Goal: Task Accomplishment & Management: Manage account settings

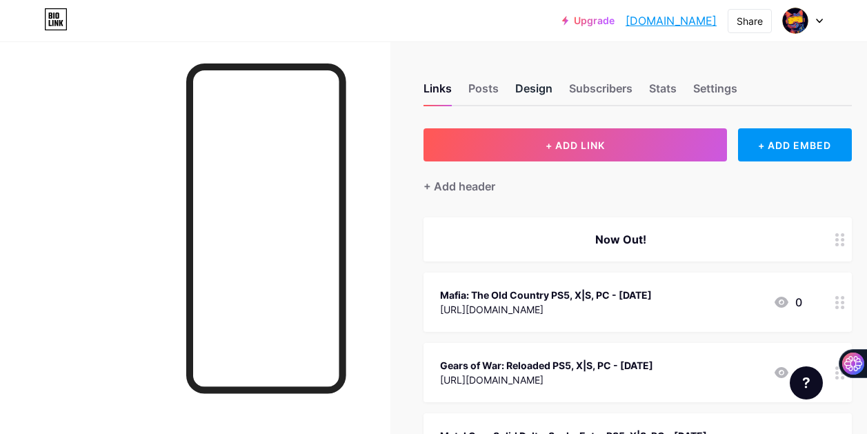
click at [522, 92] on div "Design" at bounding box center [533, 92] width 37 height 25
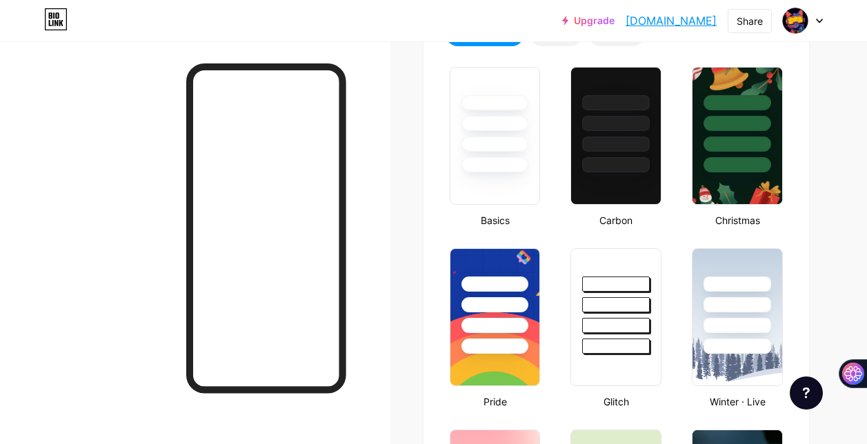
type input "#ffdd00"
type input "#3a4cca"
type input "#000000"
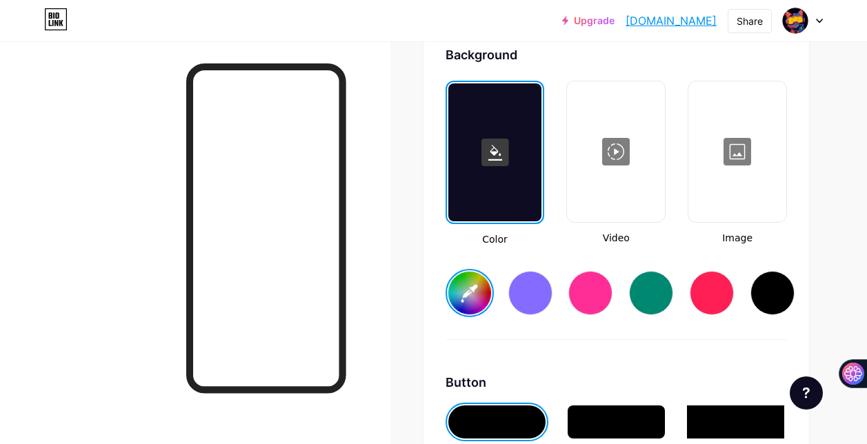
scroll to position [1863, 0]
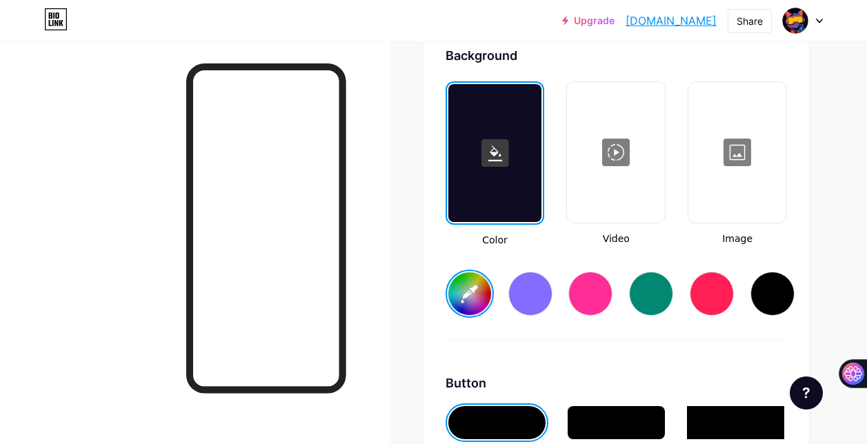
click at [520, 162] on div at bounding box center [495, 153] width 94 height 138
click at [502, 157] on icon at bounding box center [496, 154] width 14 height 16
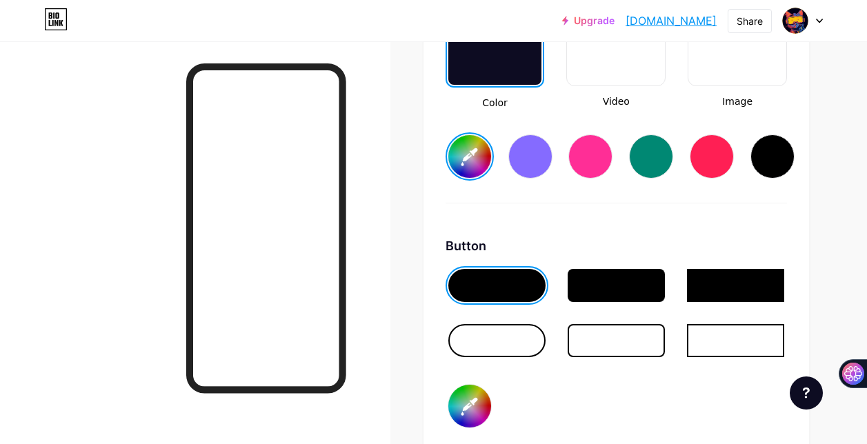
scroll to position [2001, 0]
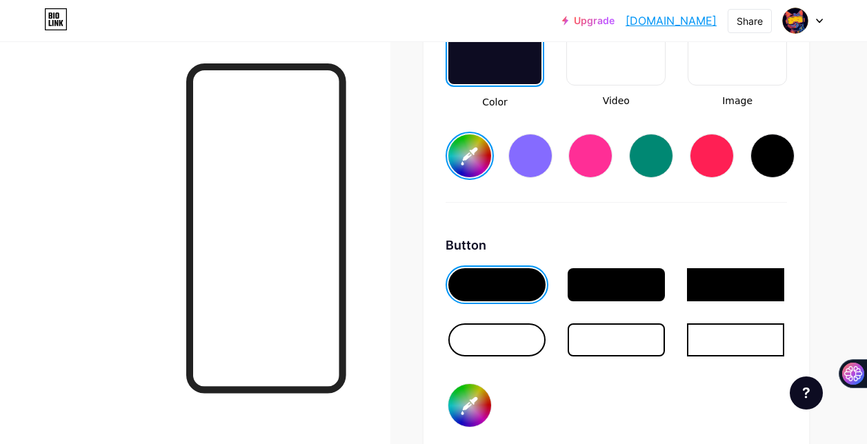
click at [462, 170] on input "#ffdd00" at bounding box center [469, 156] width 43 height 43
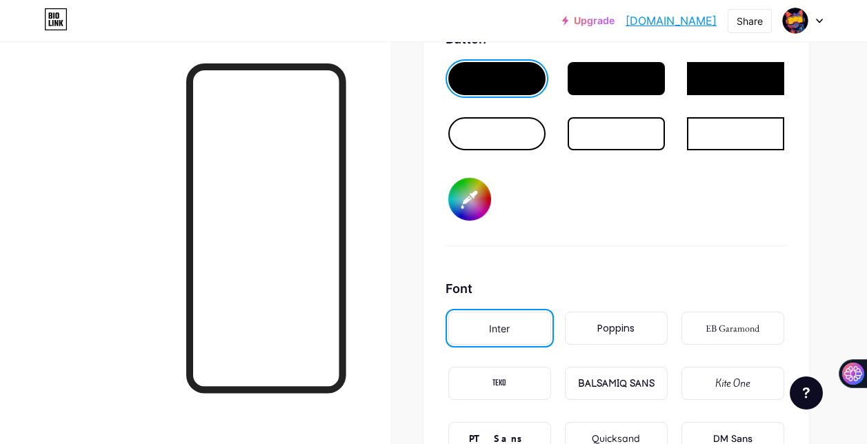
scroll to position [2208, 0]
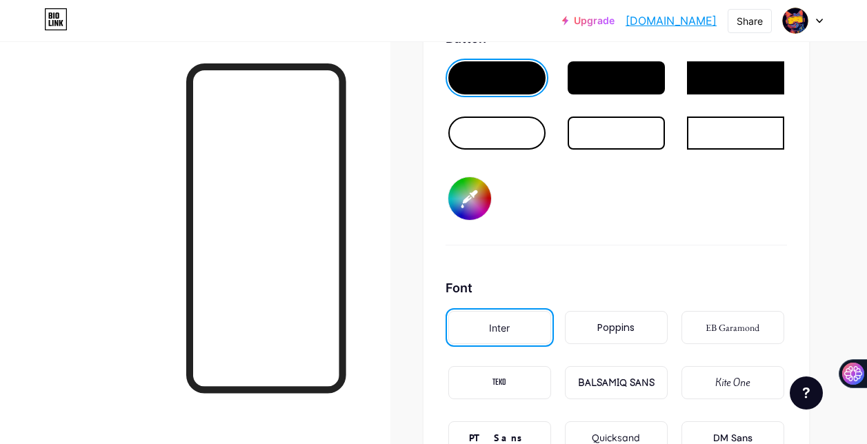
click at [475, 198] on input "#3a4cca" at bounding box center [469, 198] width 43 height 43
click at [483, 199] on input "#3a4cca" at bounding box center [469, 198] width 43 height 43
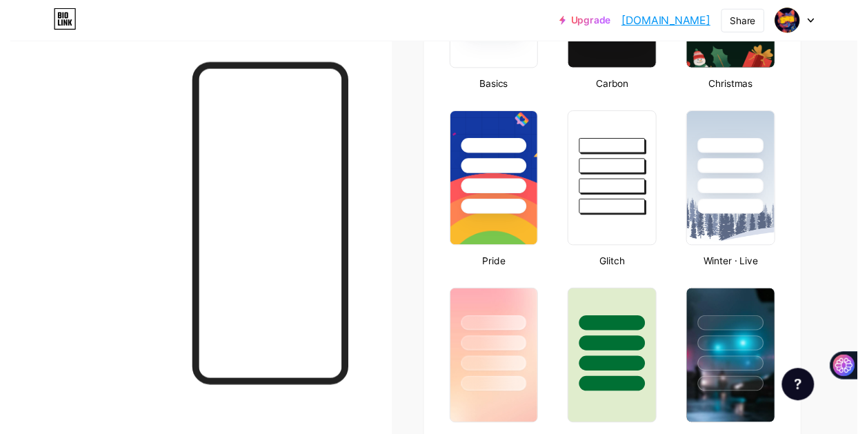
scroll to position [0, 0]
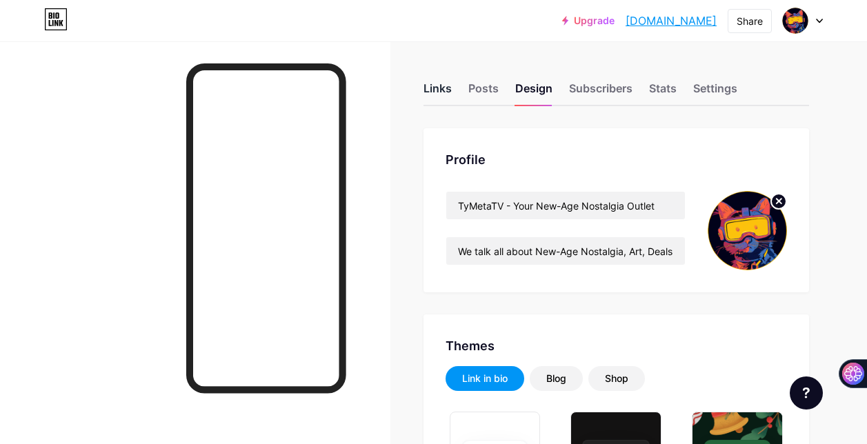
click at [452, 88] on div "Links" at bounding box center [438, 92] width 28 height 25
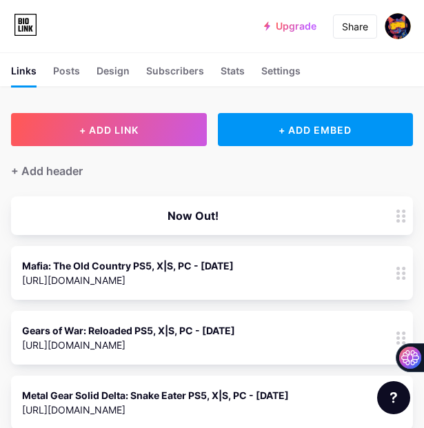
scroll to position [69, 0]
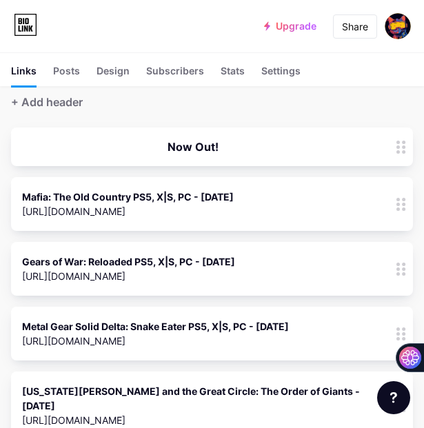
drag, startPoint x: 247, startPoint y: 196, endPoint x: 24, endPoint y: 195, distance: 222.9
click at [24, 195] on div "Mafia: The Old Country PS5, X|S, PC - [DATE] [URL][DOMAIN_NAME] 0" at bounding box center [193, 204] width 342 height 32
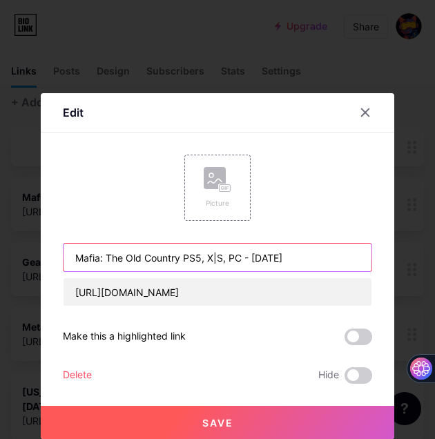
drag, startPoint x: 294, startPoint y: 254, endPoint x: 72, endPoint y: 248, distance: 221.6
click at [72, 248] on input "Mafia: The Old Country PS5, X|S, PC - [DATE]" at bounding box center [217, 258] width 308 height 28
click at [303, 260] on input "Mafia: The Old Country PS5, X|S, PC - [DATE]" at bounding box center [217, 258] width 308 height 28
drag, startPoint x: 298, startPoint y: 258, endPoint x: 66, endPoint y: 258, distance: 231.8
click at [66, 258] on input "Mafia: The Old Country PS5, X|S, PC - [DATE]" at bounding box center [217, 258] width 308 height 28
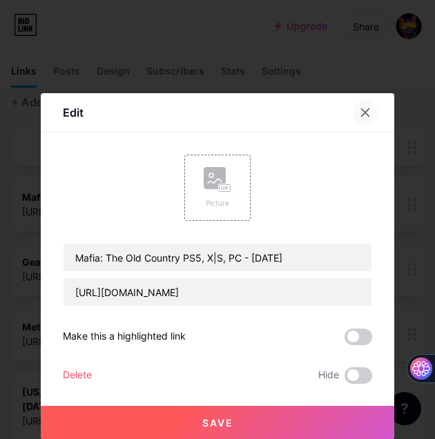
click at [364, 114] on icon at bounding box center [366, 113] width 8 height 8
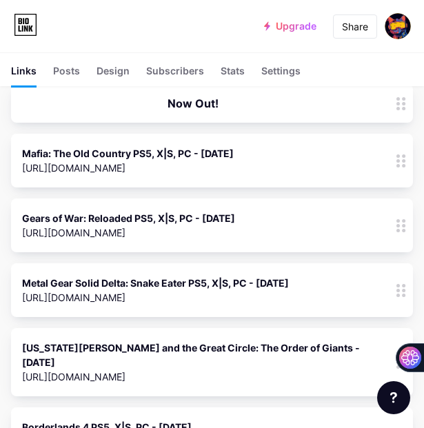
scroll to position [138, 0]
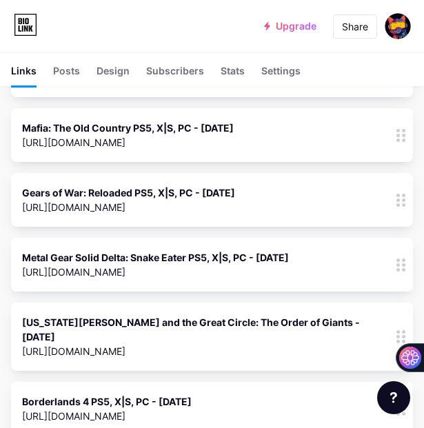
click at [253, 193] on div "Gears of War: Reloaded PS5, X|S, PC - [DATE] [URL][DOMAIN_NAME] 0" at bounding box center [193, 200] width 342 height 32
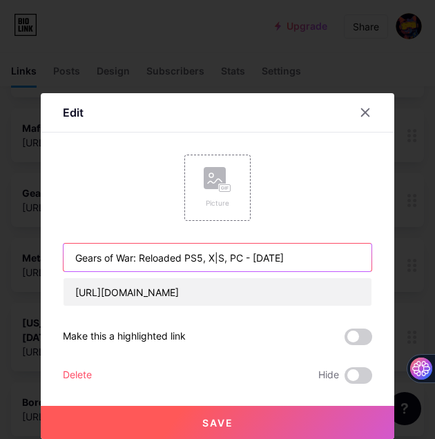
drag, startPoint x: 315, startPoint y: 257, endPoint x: 70, endPoint y: 252, distance: 245.0
click at [70, 252] on input "Gears of War: Reloaded PS5, X|S, PC - [DATE]" at bounding box center [217, 258] width 308 height 28
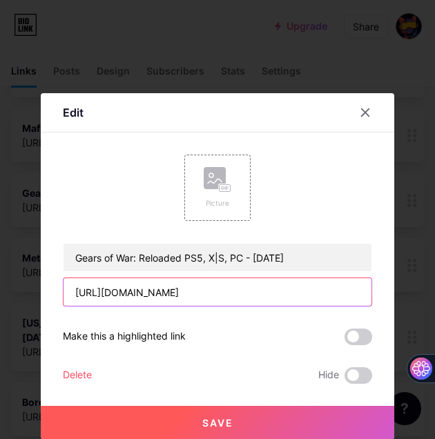
drag, startPoint x: 195, startPoint y: 290, endPoint x: 67, endPoint y: 291, distance: 128.3
click at [67, 291] on input "[URL][DOMAIN_NAME]" at bounding box center [217, 292] width 308 height 28
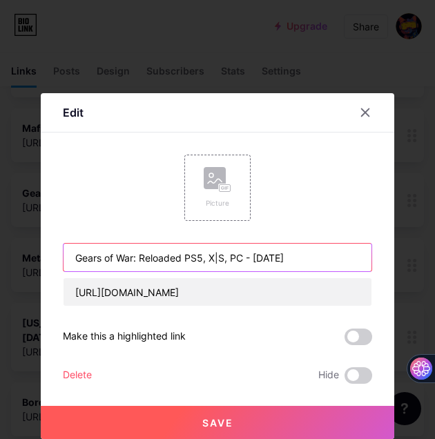
drag, startPoint x: 315, startPoint y: 262, endPoint x: 68, endPoint y: 255, distance: 246.4
click at [68, 255] on input "Gears of War: Reloaded PS5, X|S, PC - [DATE]" at bounding box center [217, 258] width 308 height 28
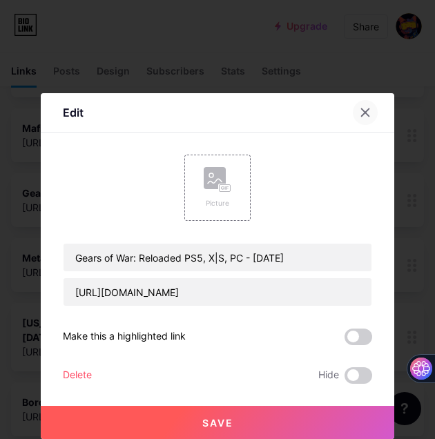
click at [365, 111] on icon at bounding box center [364, 112] width 11 height 11
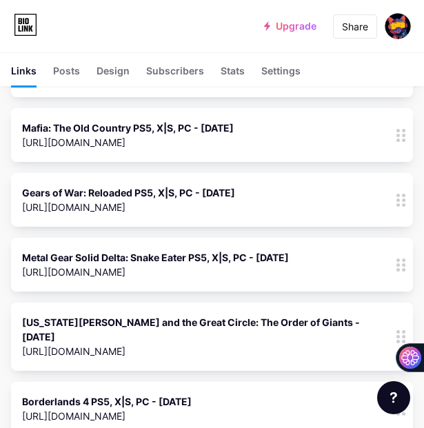
scroll to position [69, 0]
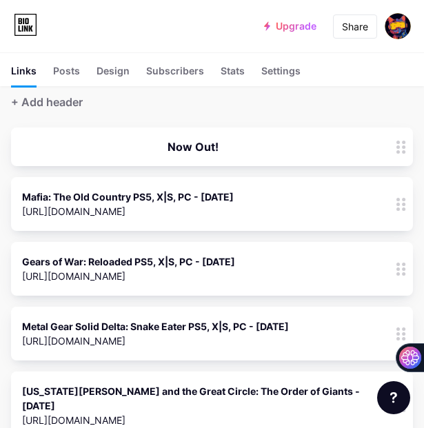
drag, startPoint x: 411, startPoint y: 208, endPoint x: 81, endPoint y: 208, distance: 329.8
click at [81, 208] on div "[URL][DOMAIN_NAME]" at bounding box center [128, 211] width 212 height 14
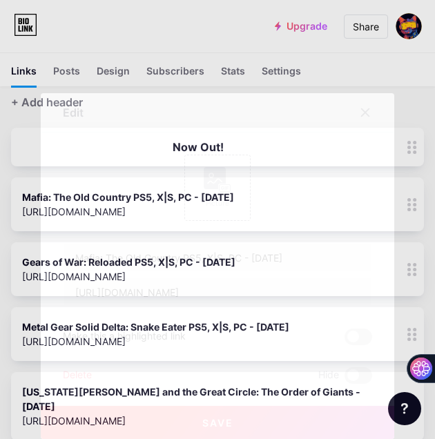
click at [72, 377] on div "Delete" at bounding box center [77, 375] width 29 height 17
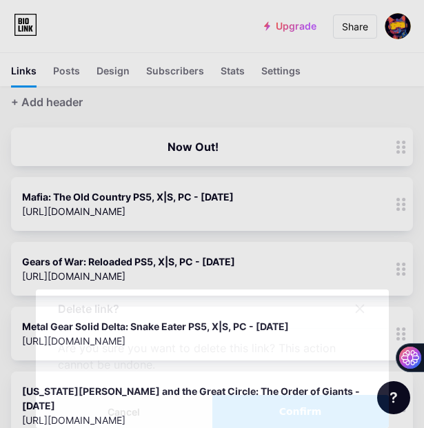
click at [319, 415] on span "Confirm" at bounding box center [300, 412] width 43 height 14
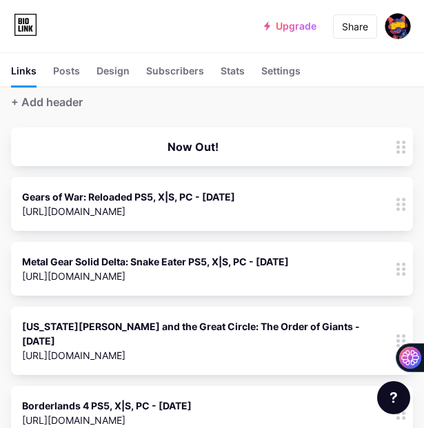
click at [364, 205] on div "Gears of War: Reloaded PS5, X|S, PC - [DATE] [URL][DOMAIN_NAME] 0" at bounding box center [193, 204] width 342 height 32
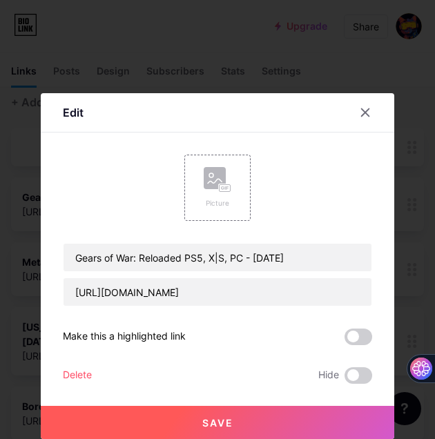
click at [86, 375] on div "Delete" at bounding box center [77, 375] width 29 height 17
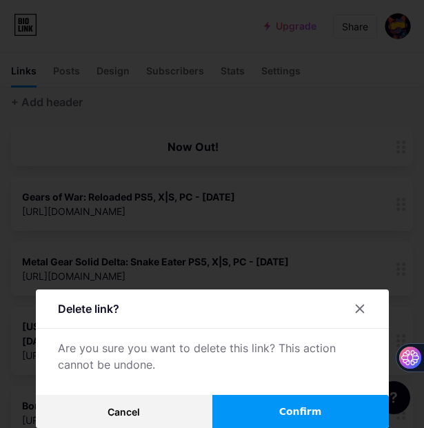
click at [295, 408] on span "Confirm" at bounding box center [300, 412] width 43 height 14
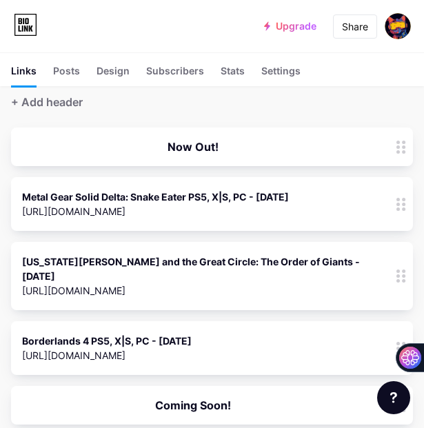
click at [189, 197] on div "Metal Gear Solid Delta: Snake Eater PS5, X|S, PC - [DATE]" at bounding box center [155, 197] width 267 height 14
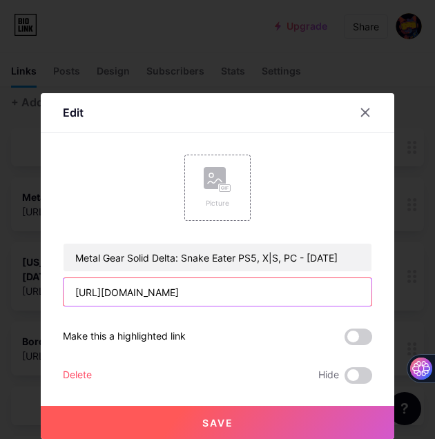
drag, startPoint x: 241, startPoint y: 290, endPoint x: 63, endPoint y: 299, distance: 178.3
click at [63, 299] on input "[URL][DOMAIN_NAME]" at bounding box center [217, 292] width 308 height 28
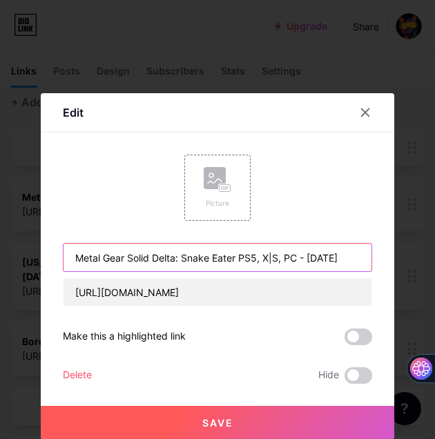
click at [232, 262] on input "Metal Gear Solid Delta: Snake Eater PS5, X|S, PC - [DATE]" at bounding box center [217, 258] width 308 height 28
click at [237, 261] on input "Metal Gear Solid Delta: Snake Eater PS5, X|S, PC - [DATE]" at bounding box center [217, 258] width 308 height 28
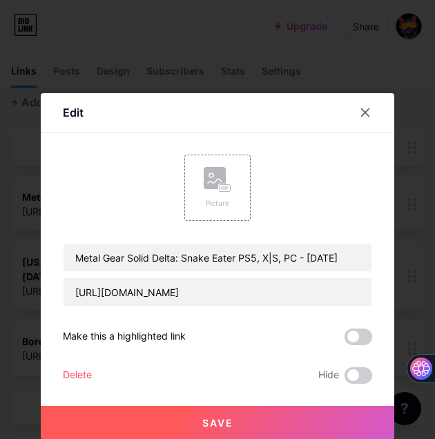
click at [87, 378] on div "Delete" at bounding box center [77, 375] width 29 height 17
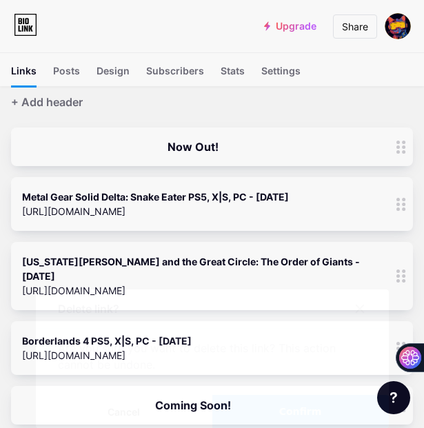
click at [298, 417] on span "Confirm" at bounding box center [300, 412] width 43 height 14
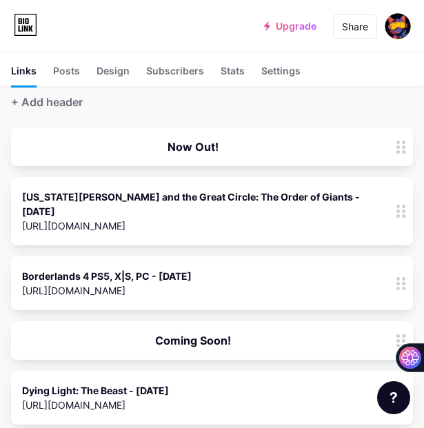
click at [176, 199] on div "[US_STATE][PERSON_NAME] and the Great Circle: The Order of Giants - [DATE]" at bounding box center [193, 204] width 342 height 29
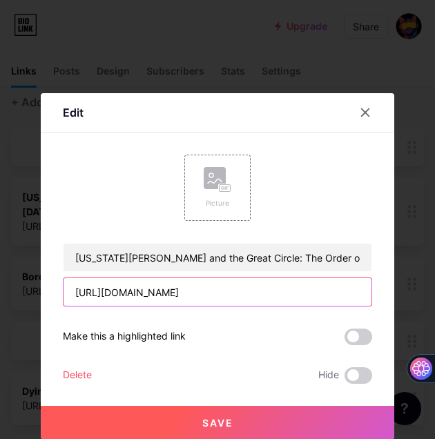
drag, startPoint x: 206, startPoint y: 294, endPoint x: 68, endPoint y: 295, distance: 138.0
click at [68, 295] on input "[URL][DOMAIN_NAME]" at bounding box center [217, 292] width 308 height 28
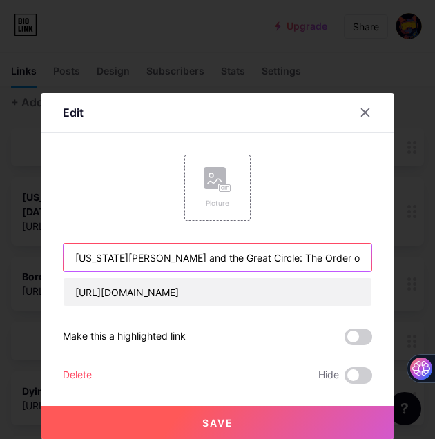
click at [228, 256] on input "[US_STATE][PERSON_NAME] and the Great Circle: The Order of Giants - [DATE]" at bounding box center [217, 258] width 308 height 28
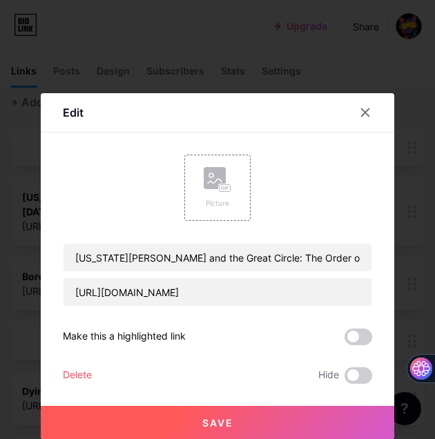
click at [88, 377] on div "Delete" at bounding box center [77, 375] width 29 height 17
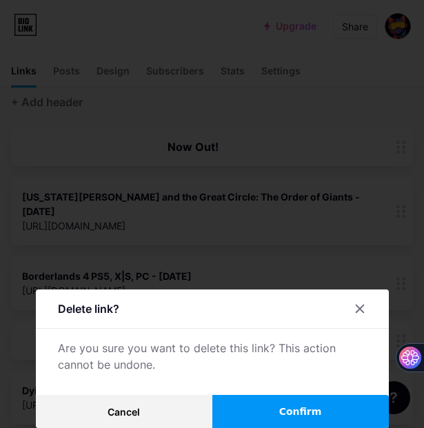
click at [311, 408] on span "Confirm" at bounding box center [300, 412] width 43 height 14
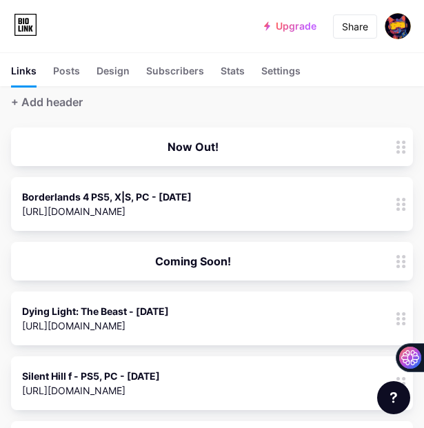
click at [192, 197] on div "Borderlands 4 PS5, X|S, PC - [DATE]" at bounding box center [107, 197] width 170 height 14
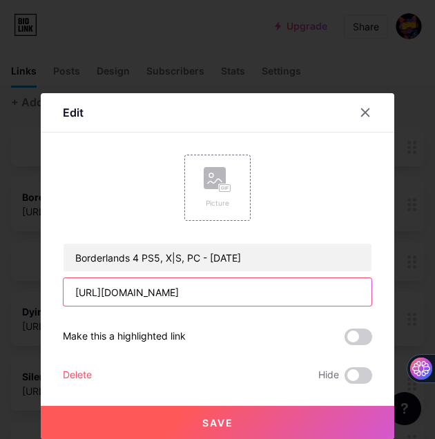
drag, startPoint x: 214, startPoint y: 295, endPoint x: 38, endPoint y: 293, distance: 176.0
click at [38, 293] on div "Edit Content YouTube Play YouTube video without leaving your page. ADD Vimeo Pl…" at bounding box center [217, 219] width 435 height 439
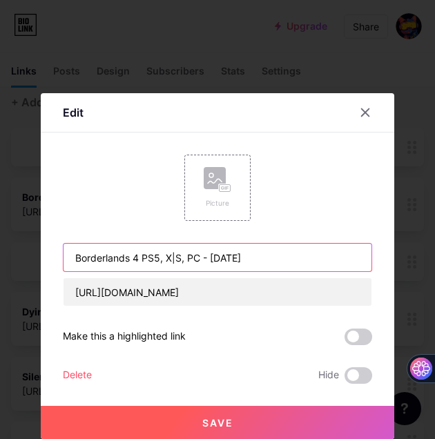
drag, startPoint x: 280, startPoint y: 256, endPoint x: 69, endPoint y: 249, distance: 211.2
click at [69, 249] on input "Borderlands 4 PS5, X|S, PC - [DATE]" at bounding box center [217, 258] width 308 height 28
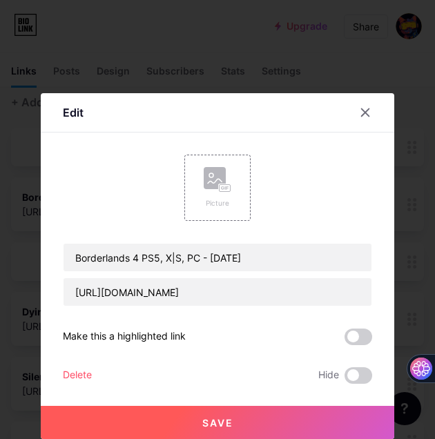
click at [74, 375] on div "Delete" at bounding box center [77, 375] width 29 height 17
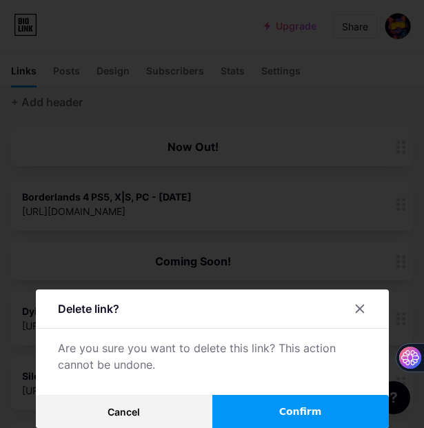
click at [322, 408] on span "Confirm" at bounding box center [300, 412] width 43 height 14
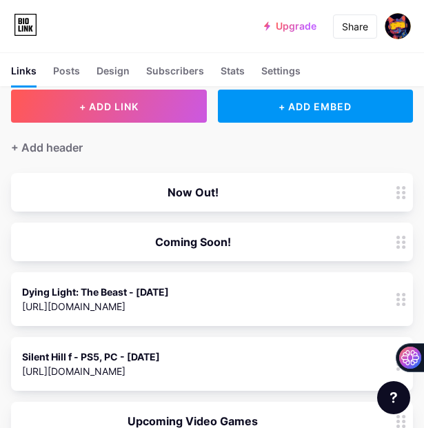
scroll to position [0, 0]
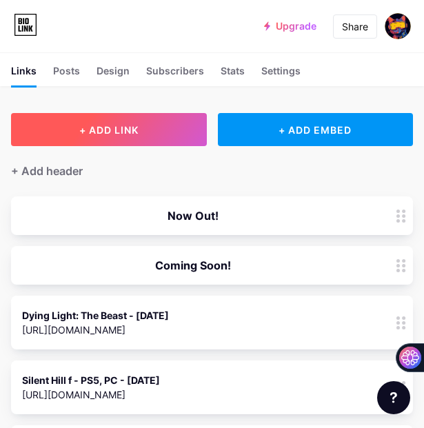
click at [136, 135] on span "+ ADD LINK" at bounding box center [108, 130] width 59 height 12
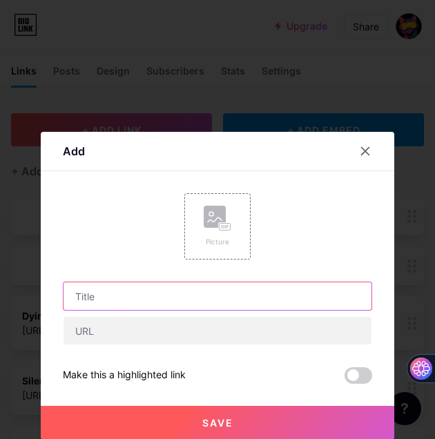
click at [126, 291] on input "text" at bounding box center [217, 296] width 308 height 28
type input "http"
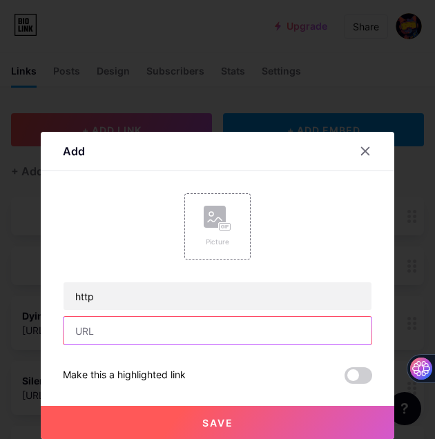
click at [107, 322] on input "text" at bounding box center [217, 331] width 308 height 28
paste input "[URL][DOMAIN_NAME]"
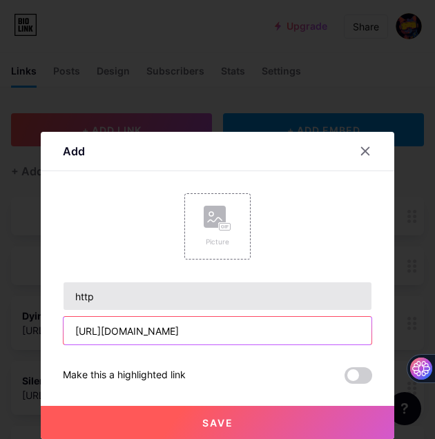
type input "[URL][DOMAIN_NAME]"
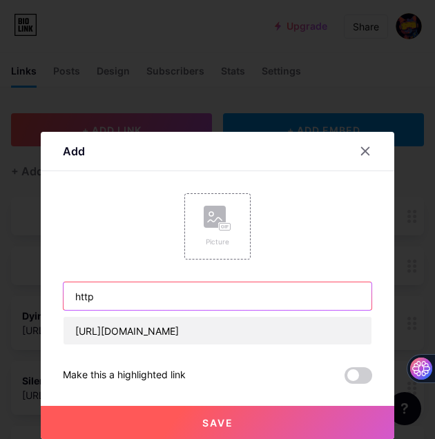
click at [148, 304] on input "http" at bounding box center [217, 296] width 308 height 28
type input "h"
type input "G"
click at [219, 291] on input "View Upcoming Videogames" at bounding box center [217, 296] width 308 height 28
type input "View Upcoming Videogames"
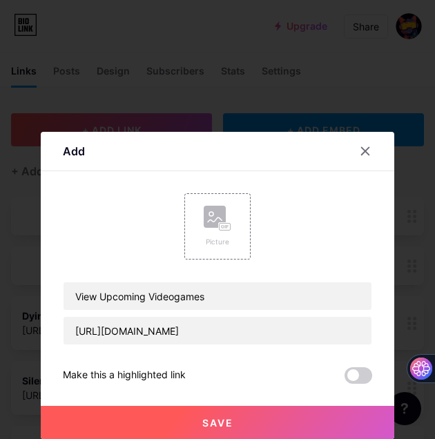
click at [226, 427] on span "Save" at bounding box center [217, 423] width 31 height 12
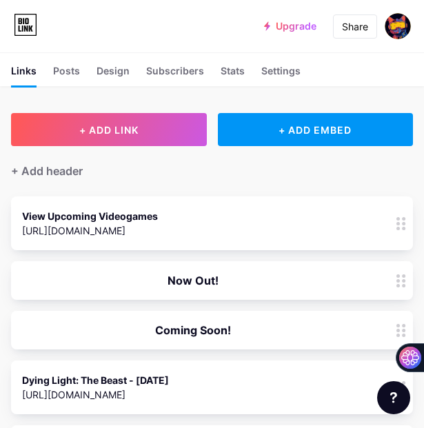
click at [338, 279] on div "Now Out!" at bounding box center [193, 281] width 342 height 17
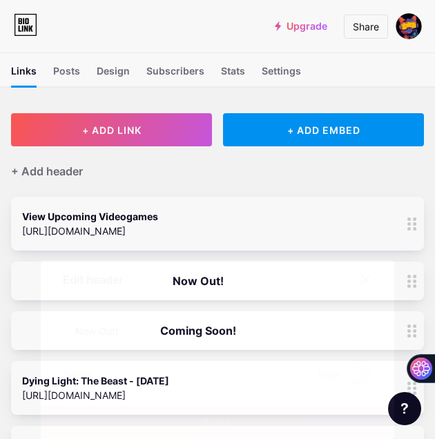
click at [76, 374] on div "Delete" at bounding box center [77, 375] width 29 height 17
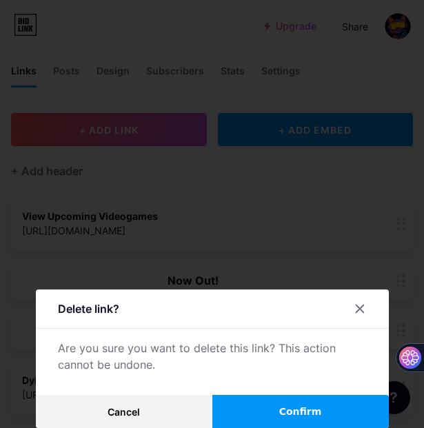
click at [293, 408] on span "Confirm" at bounding box center [300, 412] width 43 height 14
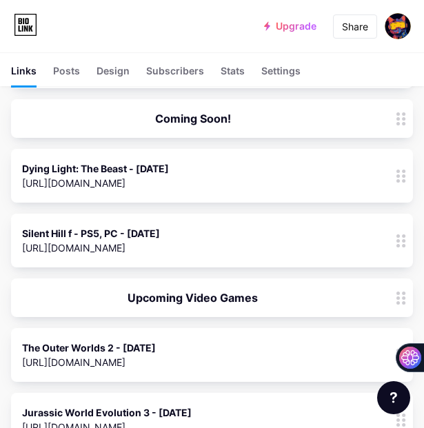
scroll to position [138, 0]
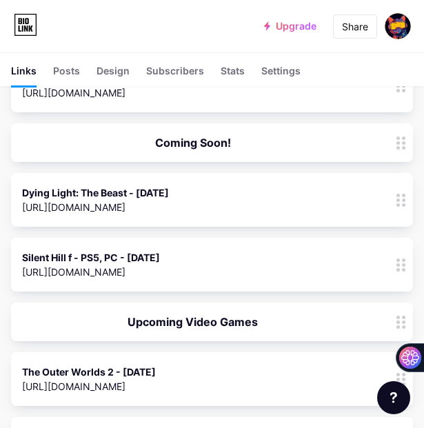
click at [199, 144] on div "Coming Soon!" at bounding box center [193, 143] width 342 height 17
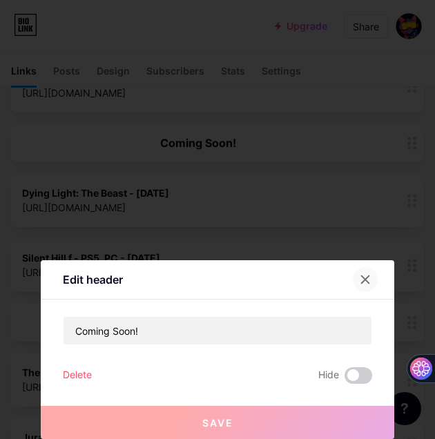
click at [366, 285] on div at bounding box center [365, 279] width 25 height 25
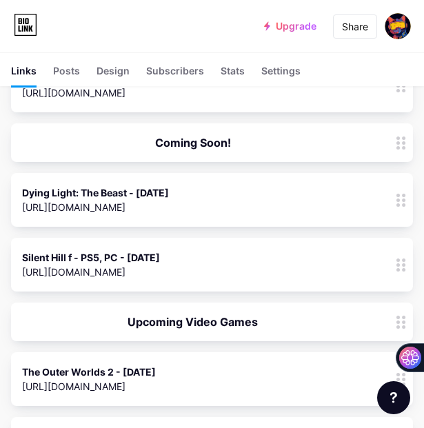
click at [169, 198] on div "Dying Light: The Beast - [DATE]" at bounding box center [95, 193] width 147 height 14
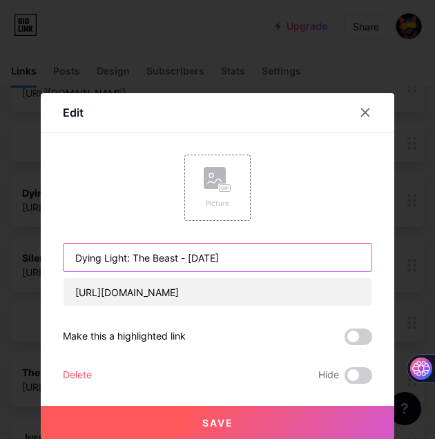
drag, startPoint x: 275, startPoint y: 260, endPoint x: 61, endPoint y: 253, distance: 213.3
click at [61, 253] on div "Edit Content YouTube Play YouTube video without leaving your page. ADD Vimeo Pl…" at bounding box center [217, 266] width 353 height 346
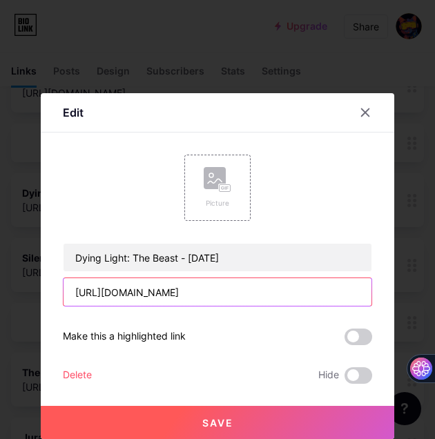
drag, startPoint x: 222, startPoint y: 294, endPoint x: 53, endPoint y: 292, distance: 169.1
click at [53, 292] on div "Edit Content YouTube Play YouTube video without leaving your page. ADD Vimeo Pl…" at bounding box center [217, 266] width 353 height 346
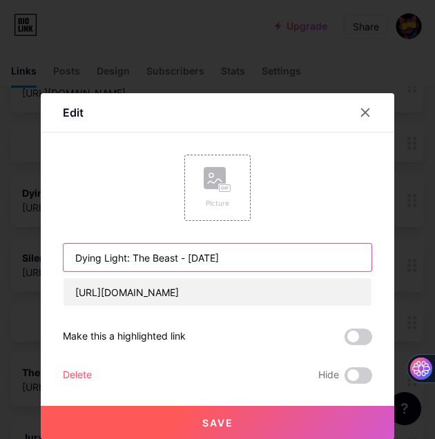
drag, startPoint x: 269, startPoint y: 258, endPoint x: 78, endPoint y: 257, distance: 191.1
click at [78, 257] on input "Dying Light: The Beast - [DATE]" at bounding box center [217, 258] width 308 height 28
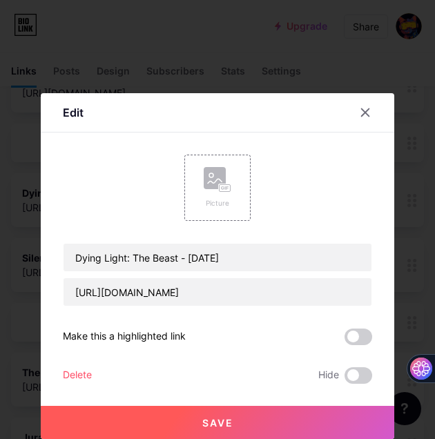
click at [87, 379] on div "Delete" at bounding box center [77, 375] width 29 height 17
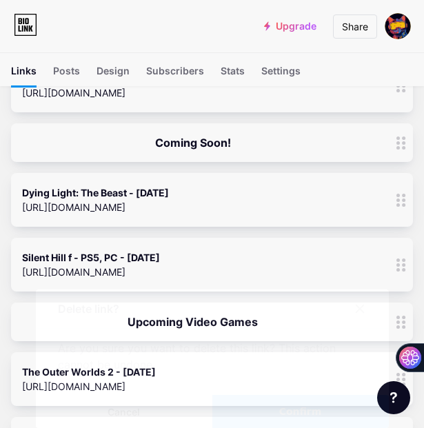
click at [341, 417] on button "Confirm" at bounding box center [301, 411] width 177 height 33
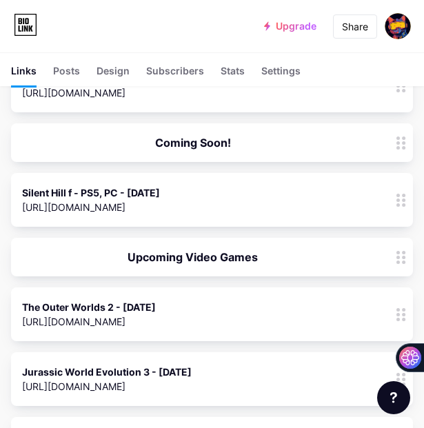
click at [160, 200] on div "[URL][DOMAIN_NAME]" at bounding box center [91, 207] width 138 height 14
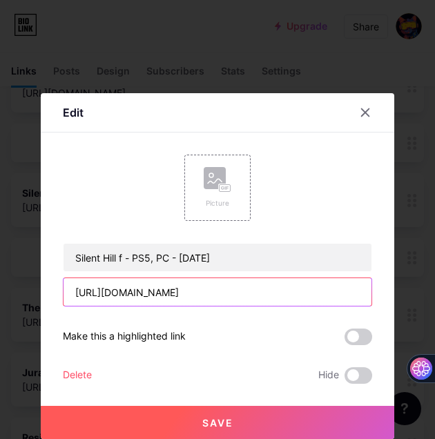
drag, startPoint x: 198, startPoint y: 295, endPoint x: 68, endPoint y: 290, distance: 130.5
click at [68, 290] on input "[URL][DOMAIN_NAME]" at bounding box center [217, 292] width 308 height 28
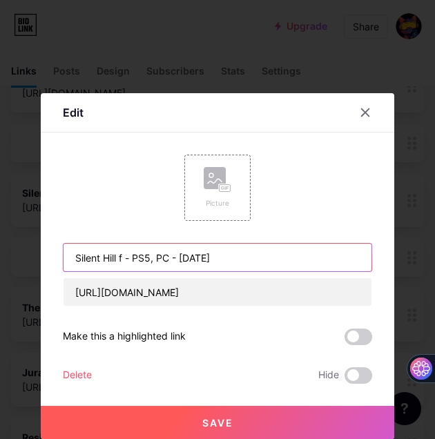
drag, startPoint x: 247, startPoint y: 255, endPoint x: 66, endPoint y: 253, distance: 181.5
click at [66, 253] on input "Silent Hill f - PS5, PC - [DATE]" at bounding box center [217, 258] width 308 height 28
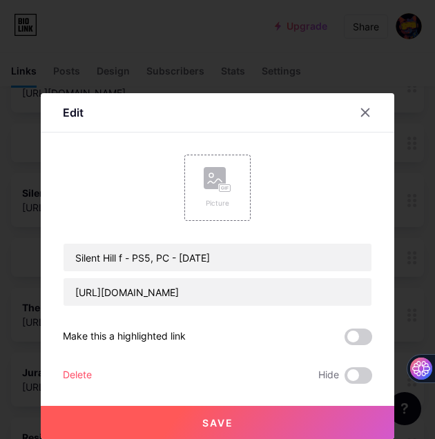
click at [72, 373] on div "Delete" at bounding box center [77, 375] width 29 height 17
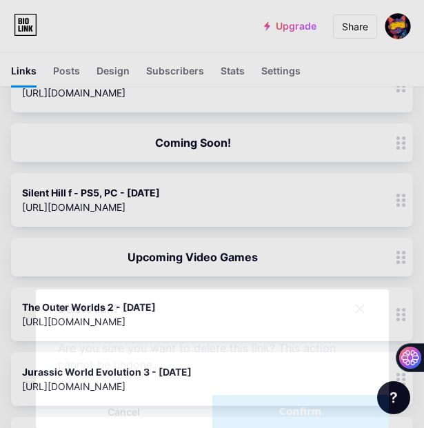
click at [297, 413] on span "Confirm" at bounding box center [300, 412] width 43 height 14
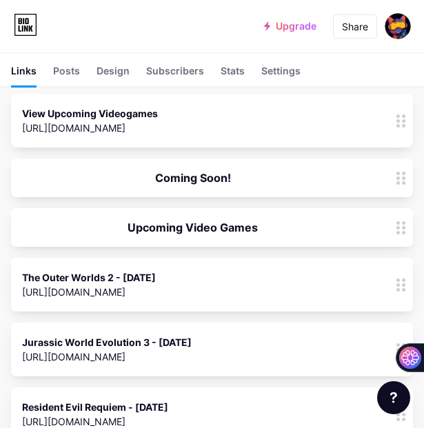
scroll to position [69, 0]
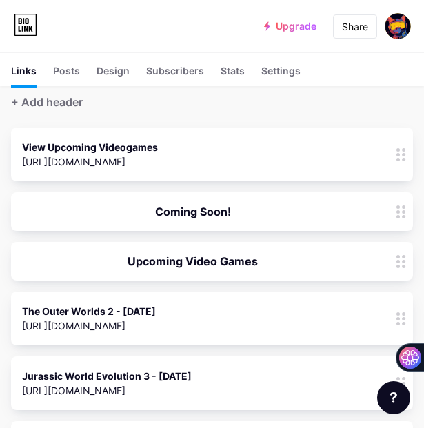
click at [225, 210] on div "Coming Soon!" at bounding box center [193, 212] width 342 height 17
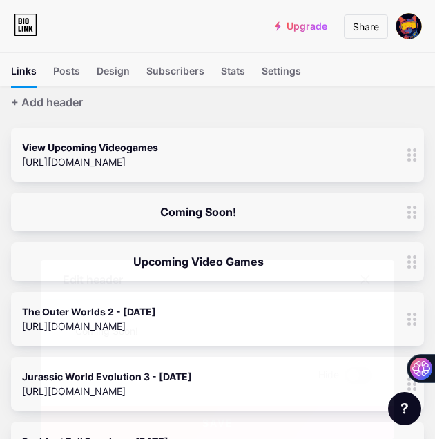
click at [72, 380] on div "Delete" at bounding box center [77, 375] width 29 height 17
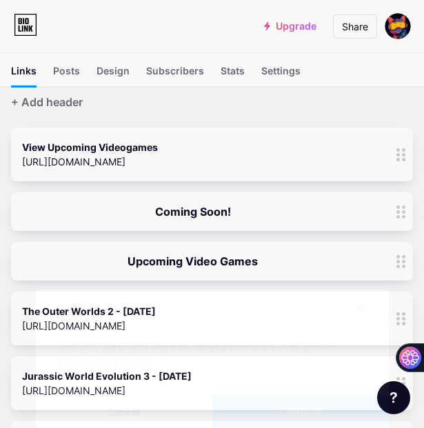
click at [284, 411] on button "Confirm" at bounding box center [301, 411] width 177 height 33
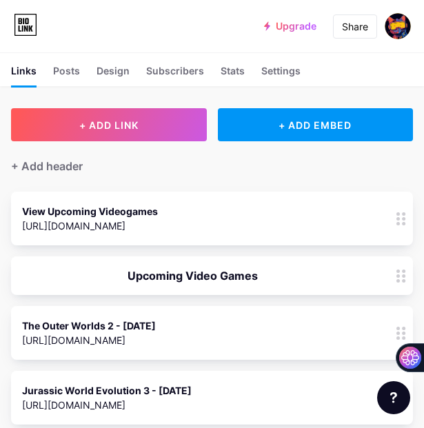
scroll to position [0, 0]
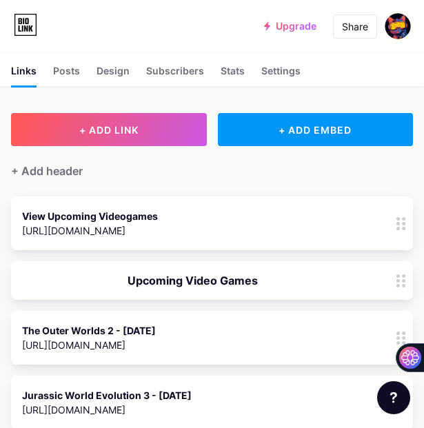
click at [141, 215] on div "View Upcoming Videogames" at bounding box center [90, 216] width 136 height 14
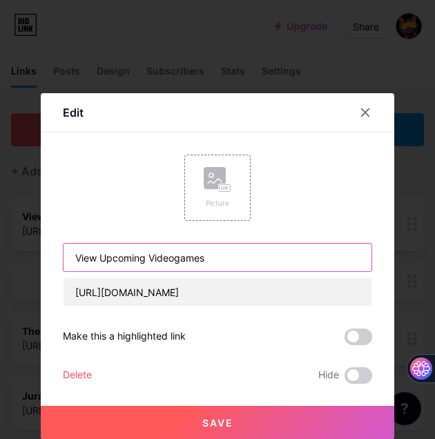
drag, startPoint x: 224, startPoint y: 255, endPoint x: 50, endPoint y: 243, distance: 174.3
click at [50, 243] on div "Edit Content YouTube Play YouTube video without leaving your page. ADD Vimeo Pl…" at bounding box center [217, 266] width 353 height 346
type input "G"
type input "VideoGame News"
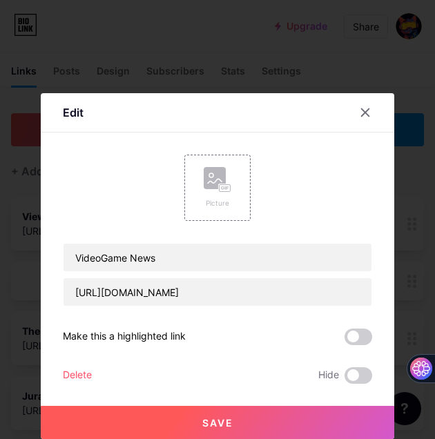
click at [213, 418] on span "Save" at bounding box center [217, 423] width 31 height 12
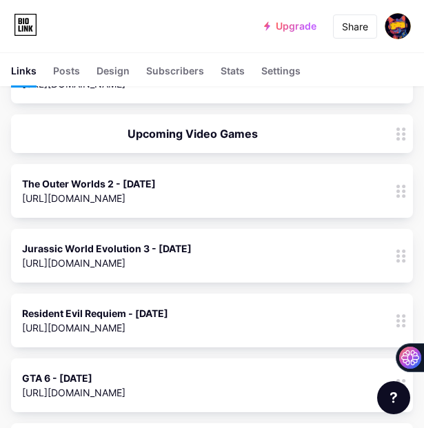
scroll to position [69, 0]
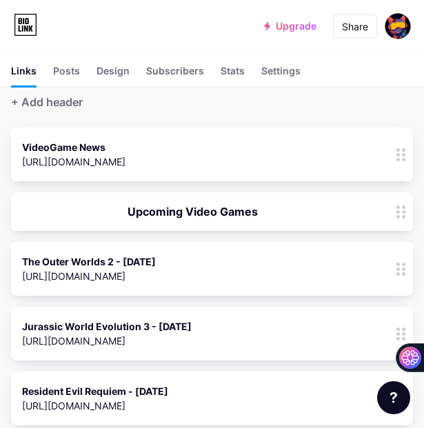
click at [222, 266] on div "The Outer Worlds 2 - [DATE] [URL][DOMAIN_NAME] 0" at bounding box center [193, 269] width 342 height 32
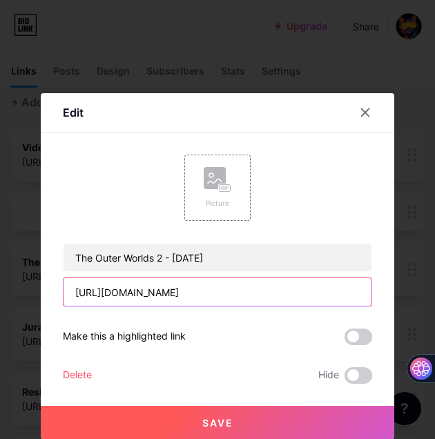
drag, startPoint x: 227, startPoint y: 290, endPoint x: 49, endPoint y: 283, distance: 178.2
click at [49, 283] on div "Edit Content YouTube Play YouTube video without leaving your page. ADD Vimeo Pl…" at bounding box center [217, 266] width 353 height 346
click at [226, 290] on input "[URL][DOMAIN_NAME]" at bounding box center [217, 292] width 308 height 28
drag, startPoint x: 237, startPoint y: 293, endPoint x: 50, endPoint y: 284, distance: 187.2
click at [50, 284] on div "Edit Content YouTube Play YouTube video without leaving your page. ADD Vimeo Pl…" at bounding box center [217, 266] width 353 height 346
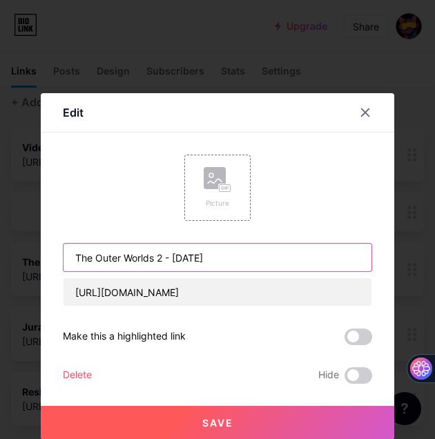
drag, startPoint x: 237, startPoint y: 256, endPoint x: 65, endPoint y: 253, distance: 172.5
click at [65, 253] on input "The Outer Worlds 2 - [DATE]" at bounding box center [217, 258] width 308 height 28
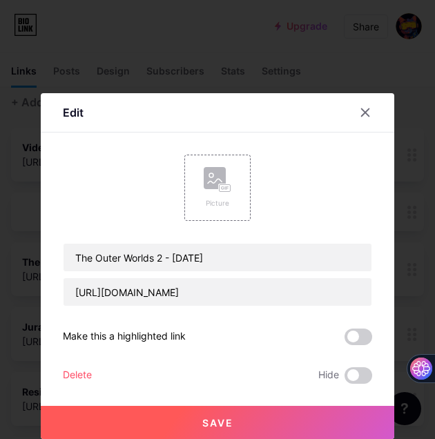
click at [80, 371] on div "Delete" at bounding box center [77, 375] width 29 height 17
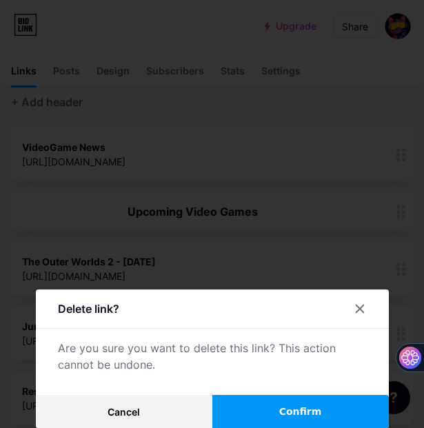
click at [299, 414] on span "Confirm" at bounding box center [300, 412] width 43 height 14
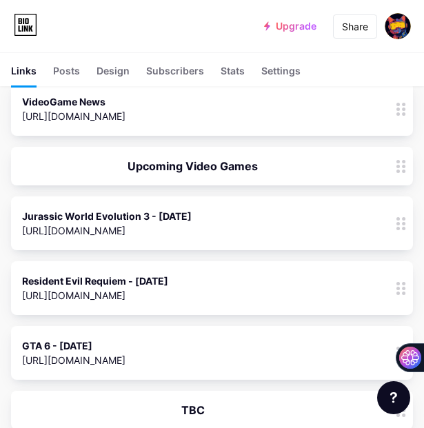
scroll to position [138, 0]
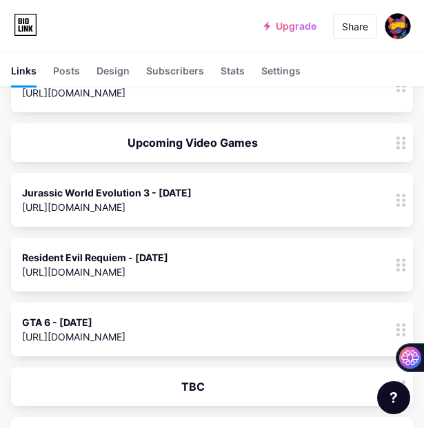
click at [268, 210] on div "Jurassic World Evolution 3 - [DATE] [URL][DOMAIN_NAME] 0" at bounding box center [193, 200] width 342 height 32
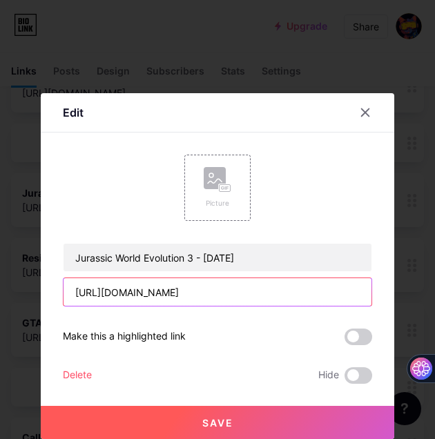
drag, startPoint x: 213, startPoint y: 293, endPoint x: 67, endPoint y: 288, distance: 146.3
click at [67, 288] on input "[URL][DOMAIN_NAME]" at bounding box center [217, 292] width 308 height 28
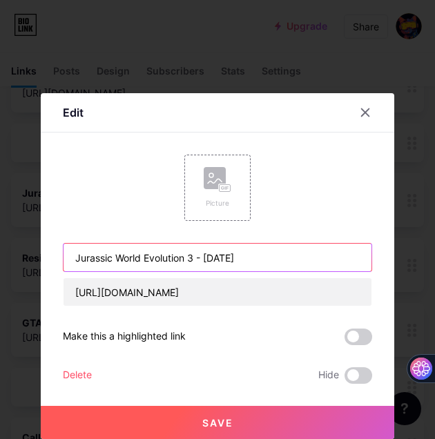
drag, startPoint x: 291, startPoint y: 255, endPoint x: 62, endPoint y: 254, distance: 229.1
click at [68, 251] on input "Jurassic World Evolution 3 - [DATE]" at bounding box center [217, 258] width 308 height 28
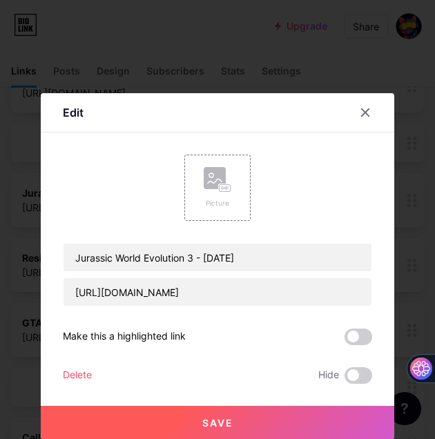
click at [74, 374] on div "Delete" at bounding box center [77, 375] width 29 height 17
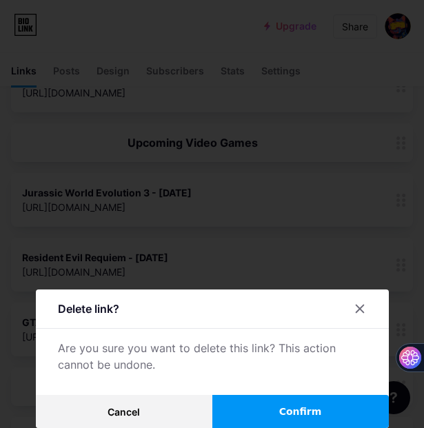
click at [281, 406] on button "Confirm" at bounding box center [301, 411] width 177 height 33
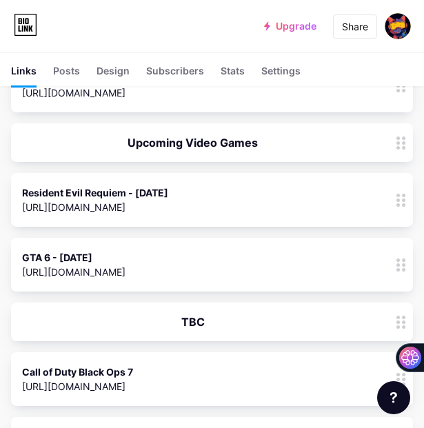
click at [168, 195] on div "Resident Evil Requiem - [DATE]" at bounding box center [95, 193] width 146 height 14
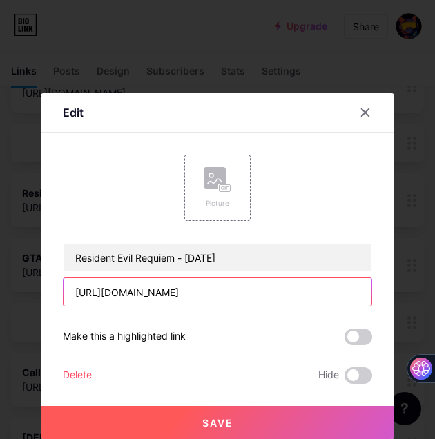
drag, startPoint x: 193, startPoint y: 296, endPoint x: 52, endPoint y: 297, distance: 140.1
click at [52, 297] on div "Edit Content YouTube Play YouTube video without leaving your page. ADD Vimeo Pl…" at bounding box center [217, 266] width 353 height 346
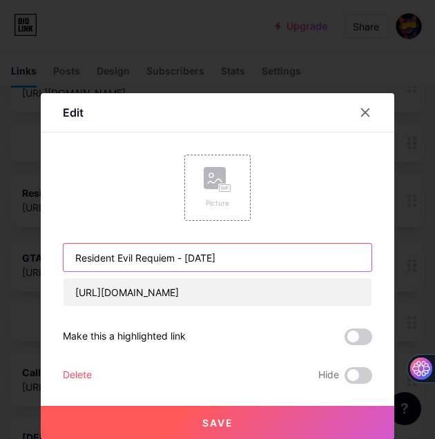
drag, startPoint x: 268, startPoint y: 257, endPoint x: 72, endPoint y: 253, distance: 196.7
click at [72, 253] on input "Resident Evil Requiem - [DATE]" at bounding box center [217, 258] width 308 height 28
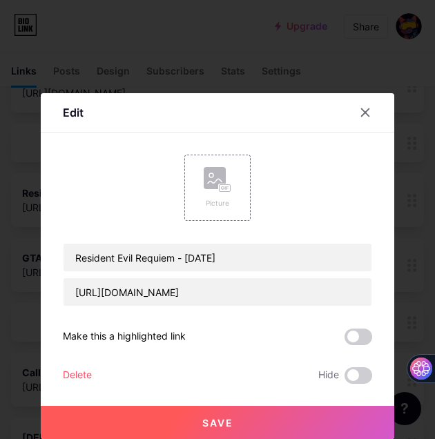
click at [92, 375] on div "Delete" at bounding box center [77, 375] width 29 height 17
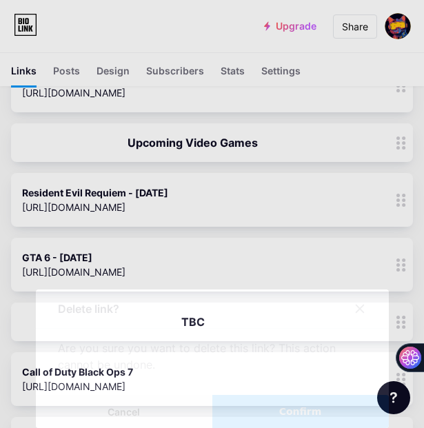
click at [313, 421] on button "Confirm" at bounding box center [301, 411] width 177 height 33
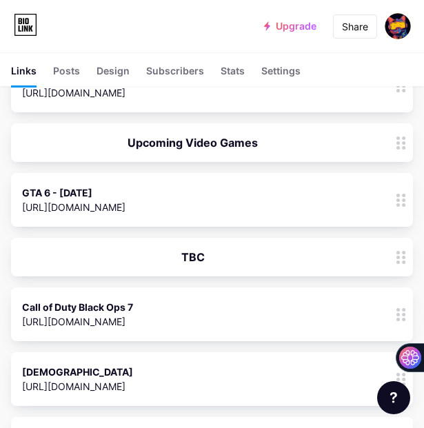
click at [195, 199] on div "GTA 6 - [DATE] [URL][DOMAIN_NAME] 0" at bounding box center [193, 200] width 342 height 32
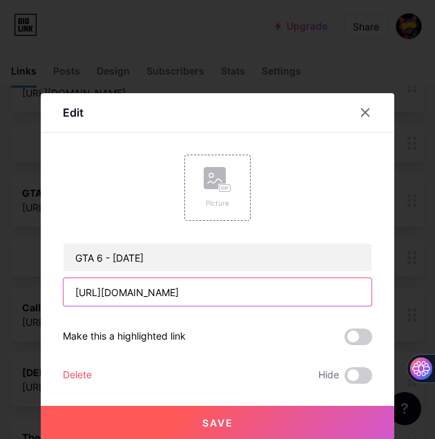
drag, startPoint x: 240, startPoint y: 293, endPoint x: 74, endPoint y: 290, distance: 166.3
click at [74, 290] on input "[URL][DOMAIN_NAME]" at bounding box center [217, 292] width 308 height 28
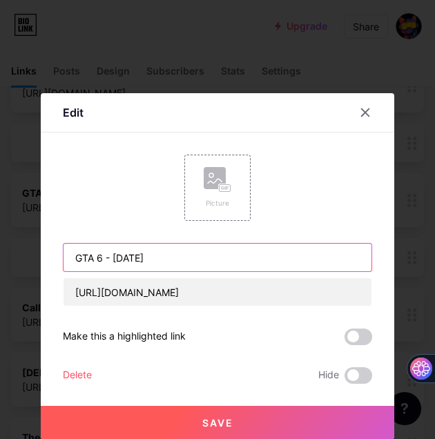
drag, startPoint x: 186, startPoint y: 261, endPoint x: 60, endPoint y: 258, distance: 125.6
click at [60, 258] on div "Edit Content YouTube Play YouTube video without leaving your page. ADD Vimeo Pl…" at bounding box center [217, 266] width 353 height 346
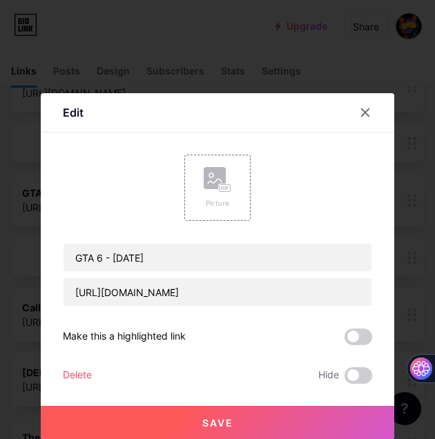
click at [81, 379] on div "Delete" at bounding box center [77, 375] width 29 height 17
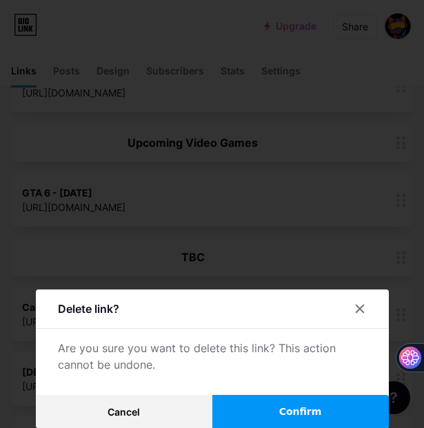
click at [322, 415] on span "Confirm" at bounding box center [300, 412] width 43 height 14
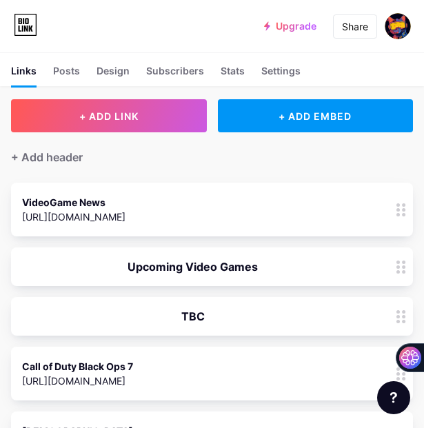
scroll to position [0, 0]
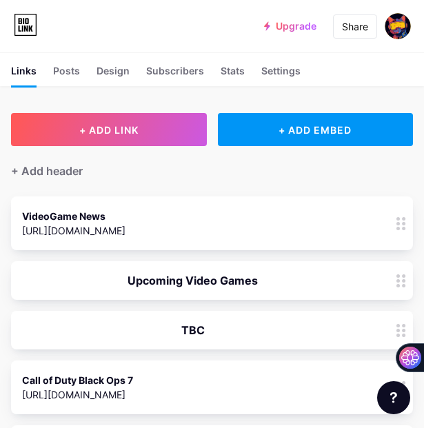
click at [305, 282] on div "Upcoming Video Games" at bounding box center [193, 281] width 342 height 17
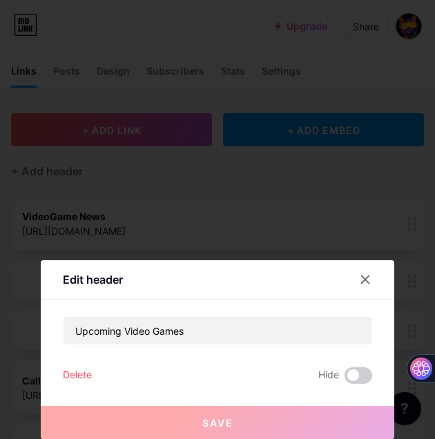
click at [90, 371] on div "Delete" at bounding box center [77, 375] width 29 height 17
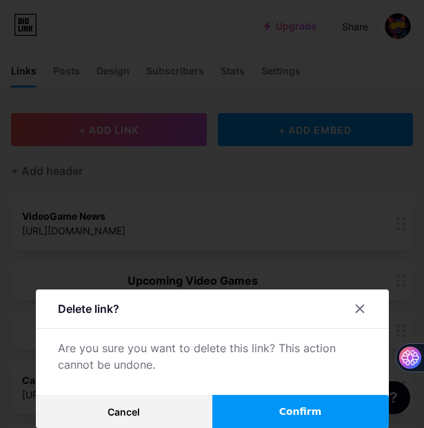
click at [304, 411] on span "Confirm" at bounding box center [300, 412] width 43 height 14
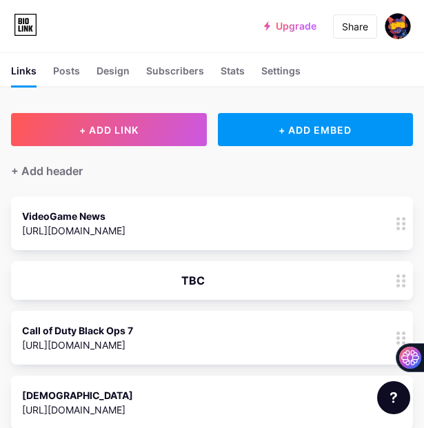
click at [62, 212] on div "VideoGame News" at bounding box center [73, 216] width 103 height 14
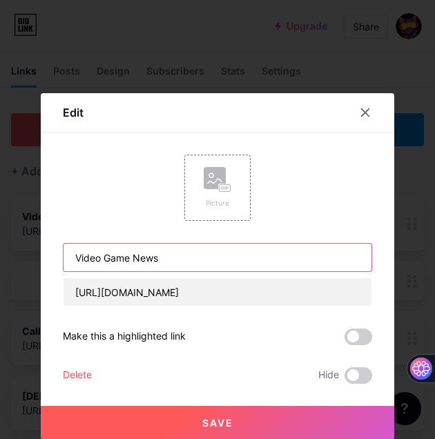
type input "Video Game News"
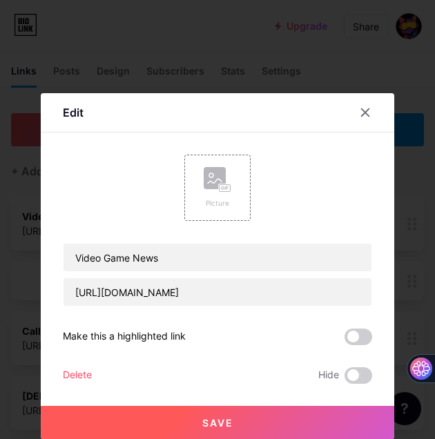
click at [224, 418] on span "Save" at bounding box center [217, 423] width 31 height 12
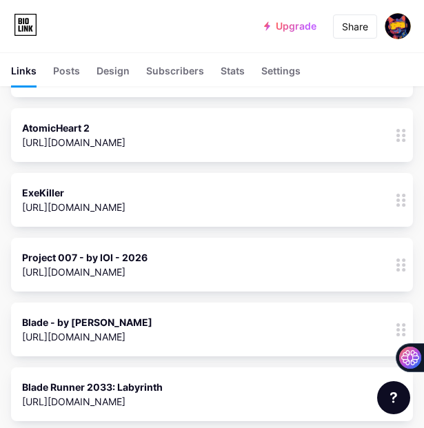
scroll to position [483, 0]
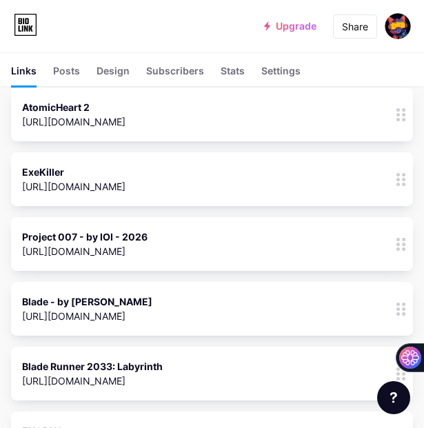
click at [167, 252] on div "Project 007 - by IOI - 2026 [URL][DOMAIN_NAME] 0" at bounding box center [193, 244] width 342 height 32
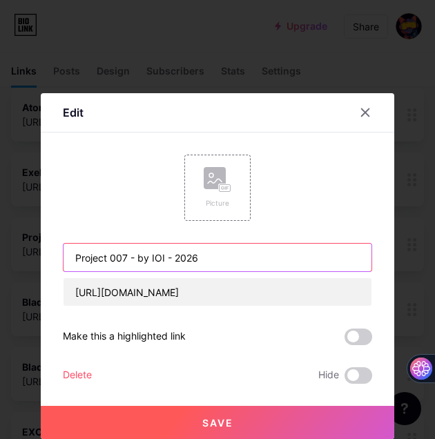
click at [204, 260] on input "Project 007 - by IOI - 2026" at bounding box center [217, 258] width 308 height 28
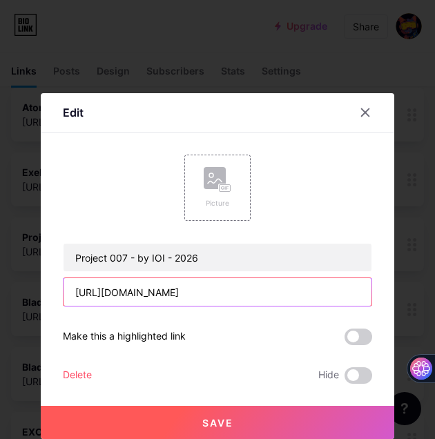
drag, startPoint x: 206, startPoint y: 293, endPoint x: 72, endPoint y: 289, distance: 133.9
click at [72, 289] on input "[URL][DOMAIN_NAME]" at bounding box center [217, 292] width 308 height 28
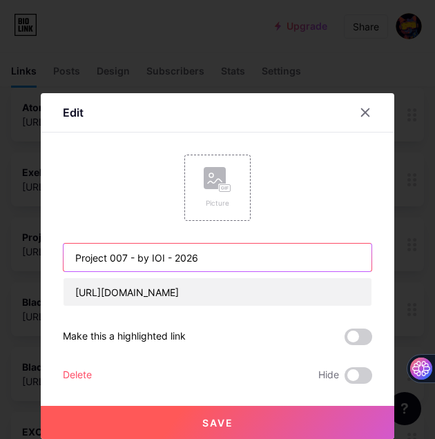
drag, startPoint x: 199, startPoint y: 256, endPoint x: 74, endPoint y: 255, distance: 124.9
click at [74, 255] on input "Project 007 - by IOI - 2026" at bounding box center [217, 258] width 308 height 28
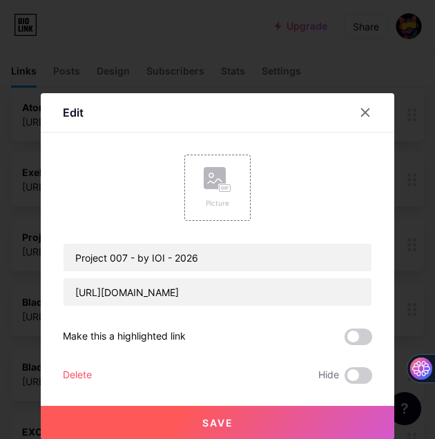
click at [68, 372] on div "Delete" at bounding box center [77, 375] width 29 height 17
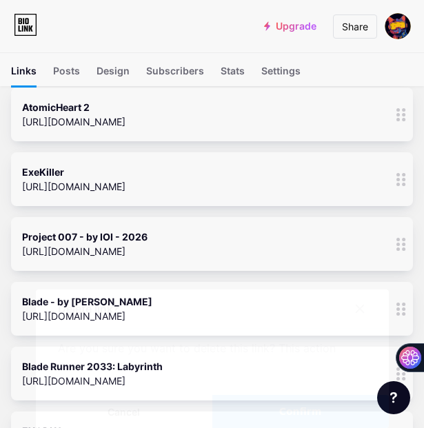
click at [322, 411] on span "Confirm" at bounding box center [300, 412] width 43 height 14
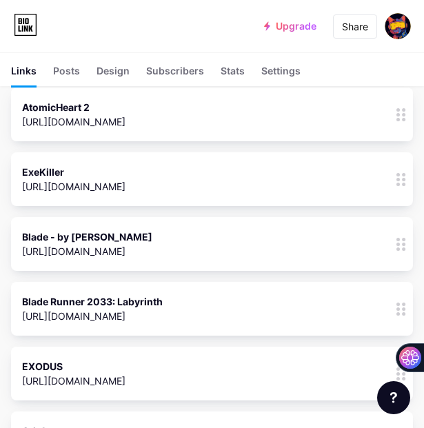
click at [65, 236] on div "Blade - by [PERSON_NAME]" at bounding box center [87, 237] width 130 height 14
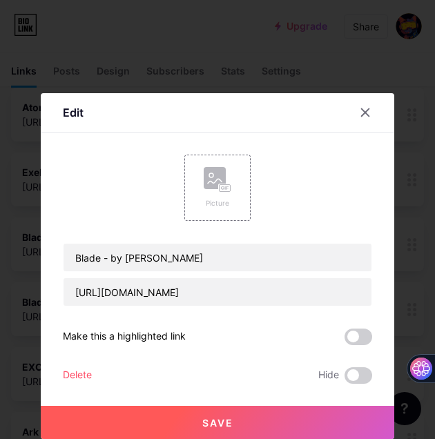
click at [210, 422] on span "Save" at bounding box center [217, 423] width 31 height 12
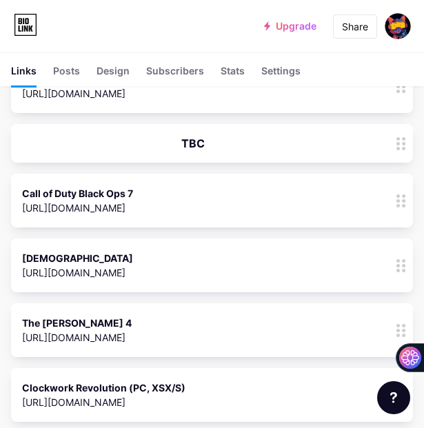
scroll to position [138, 0]
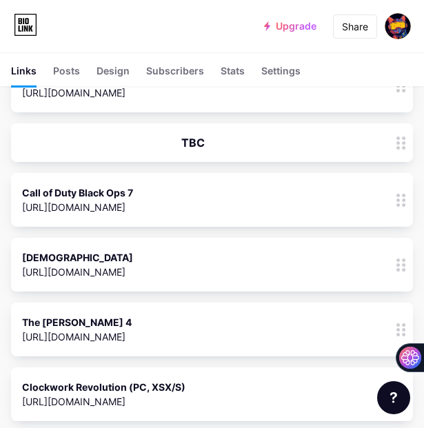
click at [153, 190] on div "Call of Duty Black Ops 7 [URL][DOMAIN_NAME] 0" at bounding box center [193, 200] width 342 height 32
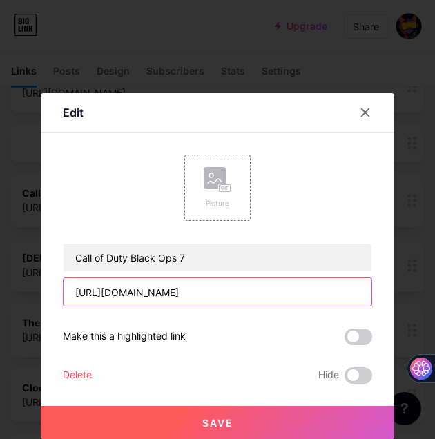
drag, startPoint x: 197, startPoint y: 294, endPoint x: 60, endPoint y: 287, distance: 136.8
click at [60, 287] on div "Edit Content YouTube Play YouTube video without leaving your page. ADD Vimeo Pl…" at bounding box center [217, 266] width 353 height 346
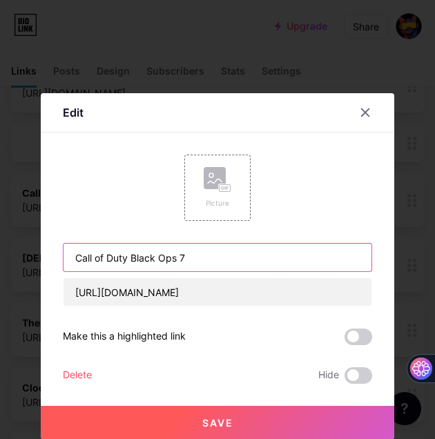
drag, startPoint x: 190, startPoint y: 259, endPoint x: 73, endPoint y: 262, distance: 117.3
click at [73, 262] on input "Call of Duty Black Ops 7" at bounding box center [217, 258] width 308 height 28
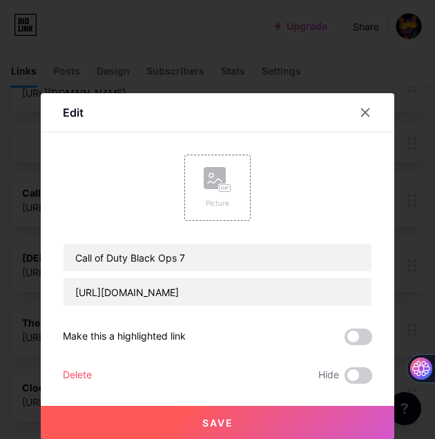
click at [82, 379] on div "Delete" at bounding box center [77, 375] width 29 height 17
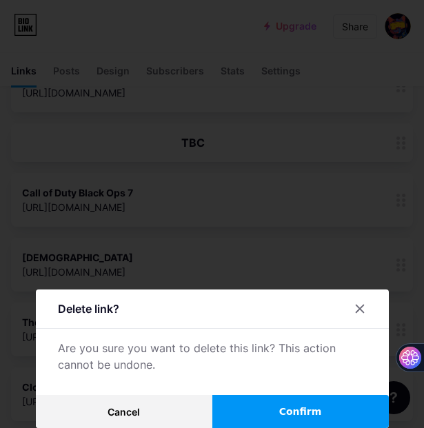
click at [308, 415] on span "Confirm" at bounding box center [300, 412] width 43 height 14
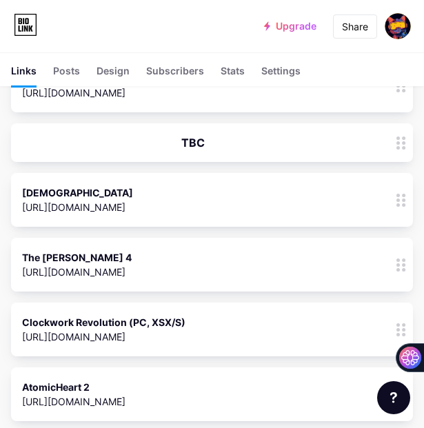
click at [201, 200] on div "[DEMOGRAPHIC_DATA] [URL][DOMAIN_NAME] 1" at bounding box center [193, 200] width 342 height 32
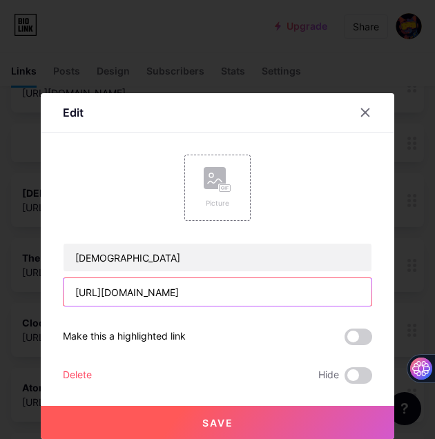
drag, startPoint x: 253, startPoint y: 293, endPoint x: 69, endPoint y: 288, distance: 183.6
click at [69, 288] on input "[URL][DOMAIN_NAME]" at bounding box center [217, 292] width 308 height 28
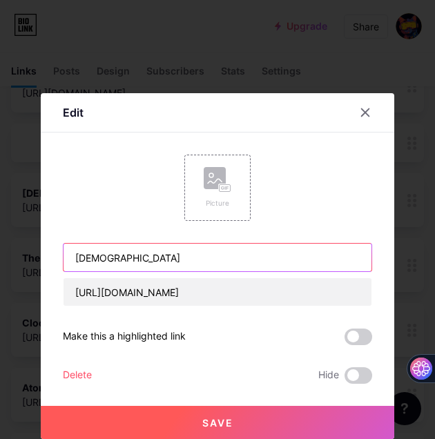
drag, startPoint x: 130, startPoint y: 259, endPoint x: 70, endPoint y: 259, distance: 60.0
click at [70, 259] on input "[DEMOGRAPHIC_DATA]" at bounding box center [217, 258] width 308 height 28
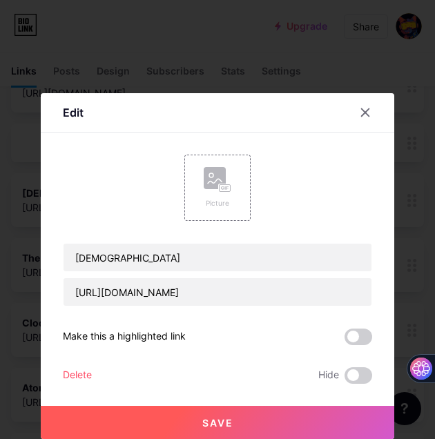
click at [73, 381] on div "Delete" at bounding box center [77, 375] width 29 height 17
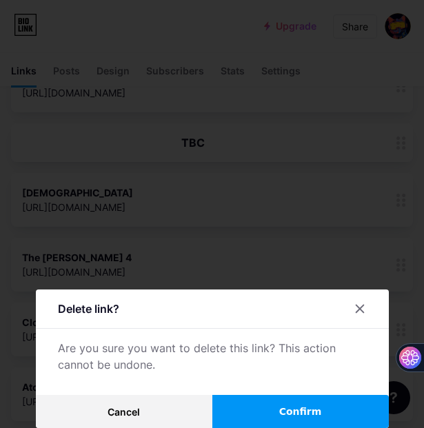
click at [302, 412] on span "Confirm" at bounding box center [300, 412] width 43 height 14
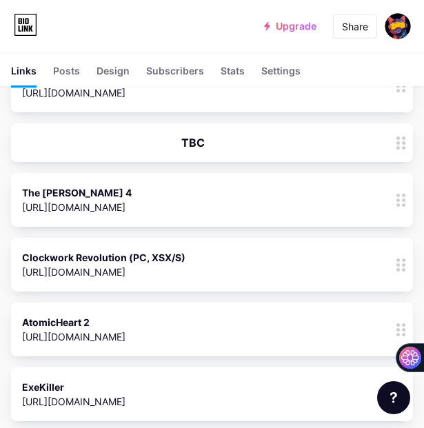
click at [183, 201] on div "The [PERSON_NAME] 4 [URL][DOMAIN_NAME] 0" at bounding box center [193, 200] width 342 height 32
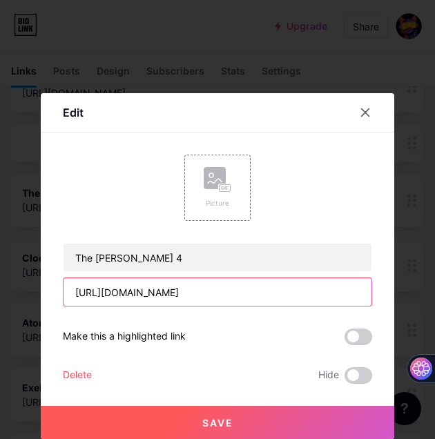
drag, startPoint x: 195, startPoint y: 291, endPoint x: 71, endPoint y: 286, distance: 123.6
click at [71, 287] on input "[URL][DOMAIN_NAME]" at bounding box center [217, 292] width 308 height 28
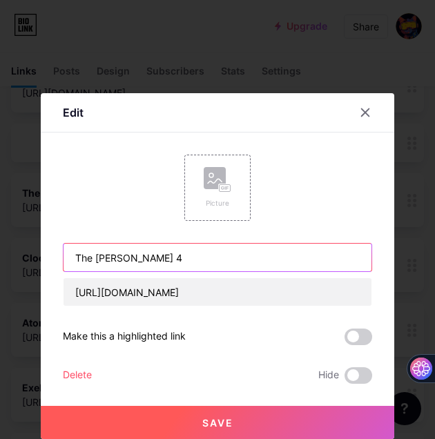
drag, startPoint x: 148, startPoint y: 262, endPoint x: 55, endPoint y: 254, distance: 93.5
click at [55, 254] on div "Edit Content YouTube Play YouTube video without leaving your page. ADD Vimeo Pl…" at bounding box center [217, 266] width 353 height 346
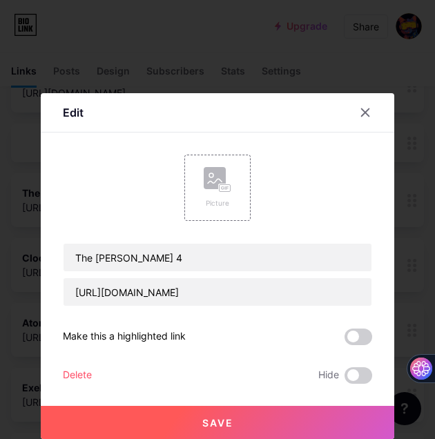
click at [73, 377] on div "Delete" at bounding box center [77, 375] width 29 height 17
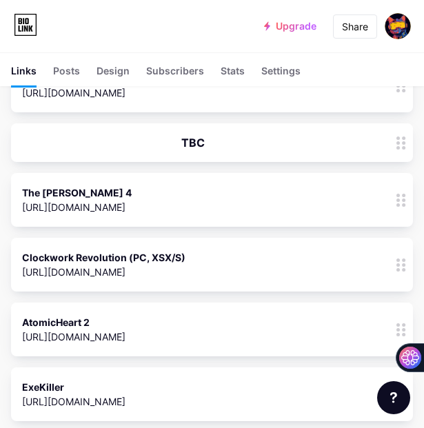
click at [285, 407] on button "Confirm" at bounding box center [301, 411] width 177 height 33
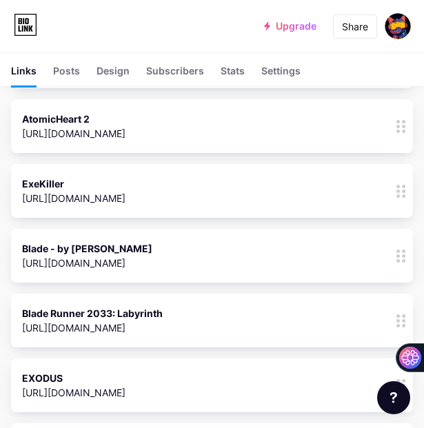
scroll to position [276, 0]
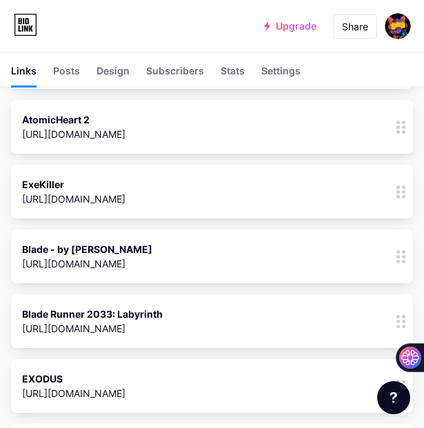
click at [206, 254] on div "Blade - by [PERSON_NAME] [URL][DOMAIN_NAME] 0" at bounding box center [193, 257] width 342 height 32
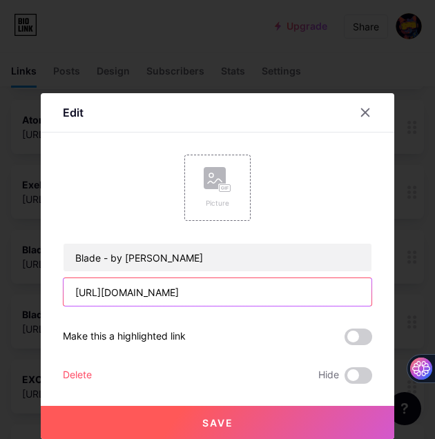
drag, startPoint x: 233, startPoint y: 293, endPoint x: 70, endPoint y: 293, distance: 163.5
click at [70, 293] on input "[URL][DOMAIN_NAME]" at bounding box center [217, 292] width 308 height 28
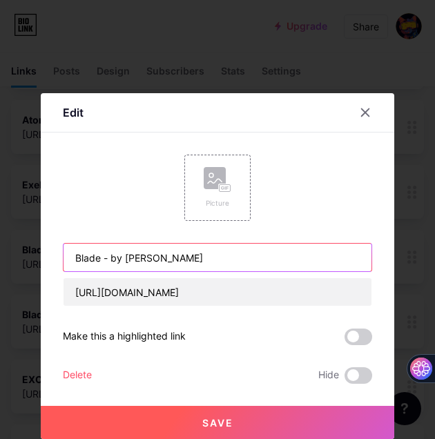
drag, startPoint x: 188, startPoint y: 259, endPoint x: 70, endPoint y: 262, distance: 118.7
click at [70, 262] on input "Blade - by [PERSON_NAME]" at bounding box center [217, 258] width 308 height 28
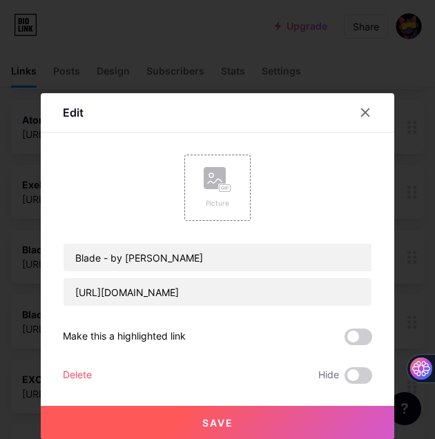
click at [89, 375] on div "Delete" at bounding box center [77, 375] width 29 height 17
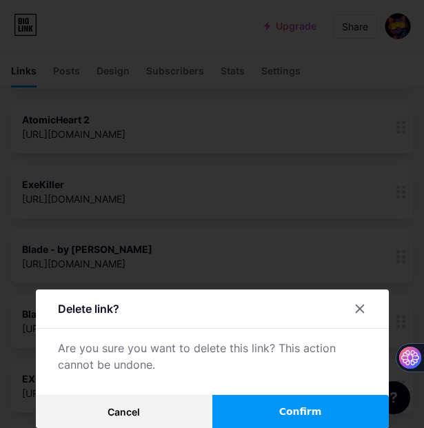
click at [284, 411] on button "Confirm" at bounding box center [301, 411] width 177 height 33
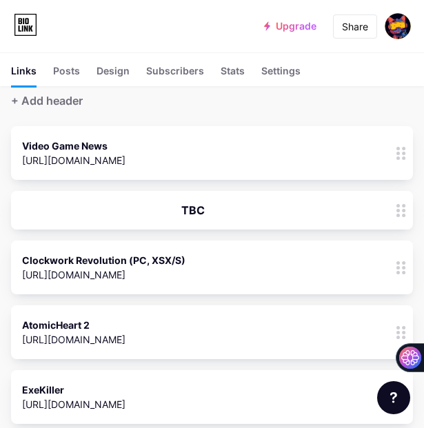
scroll to position [69, 0]
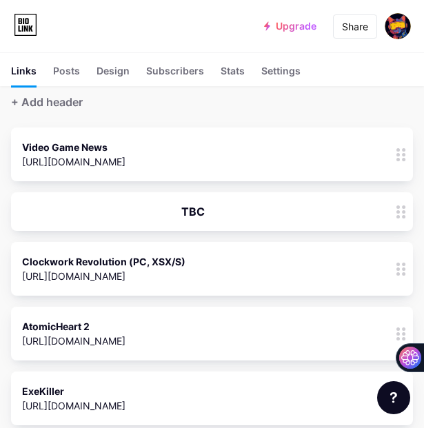
click at [150, 337] on div "AtomicHeart 2 [URL][DOMAIN_NAME] 0" at bounding box center [193, 334] width 342 height 32
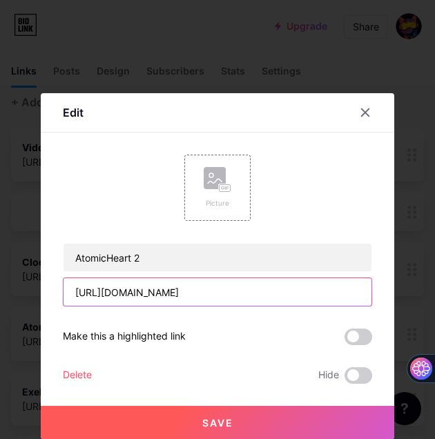
drag, startPoint x: 189, startPoint y: 292, endPoint x: 66, endPoint y: 297, distance: 123.6
click at [66, 297] on input "[URL][DOMAIN_NAME]" at bounding box center [217, 292] width 308 height 28
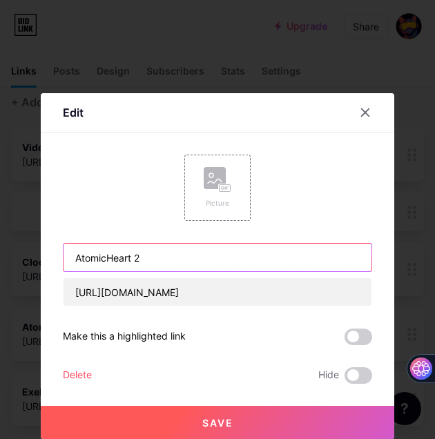
drag, startPoint x: 151, startPoint y: 256, endPoint x: 70, endPoint y: 259, distance: 80.8
click at [70, 259] on input "AtomicHeart 2" at bounding box center [217, 258] width 308 height 28
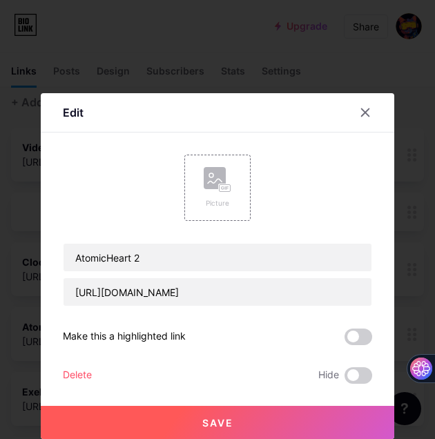
click at [87, 375] on div "Delete" at bounding box center [77, 375] width 29 height 17
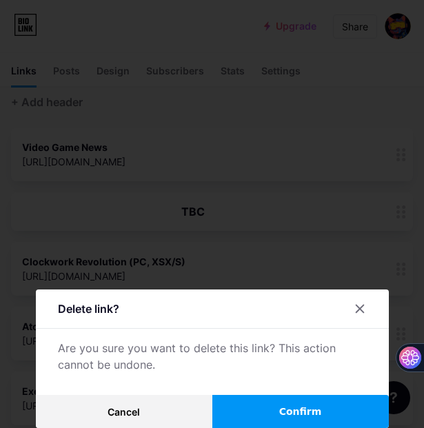
click at [311, 411] on span "Confirm" at bounding box center [300, 412] width 43 height 14
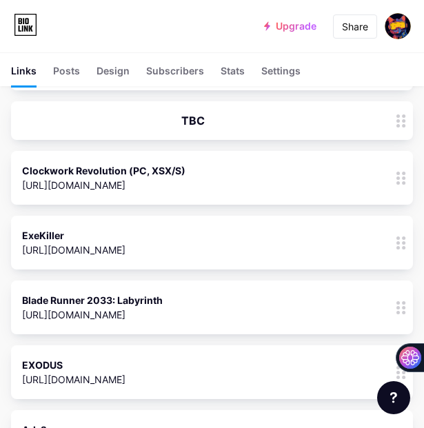
scroll to position [138, 0]
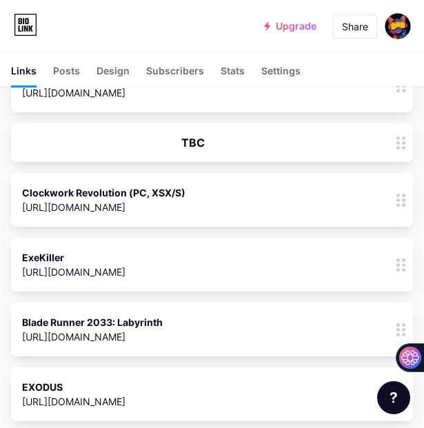
click at [205, 191] on div "Clockwork Revolution (PC, XSX/S) [URL][DOMAIN_NAME] 0" at bounding box center [193, 200] width 342 height 32
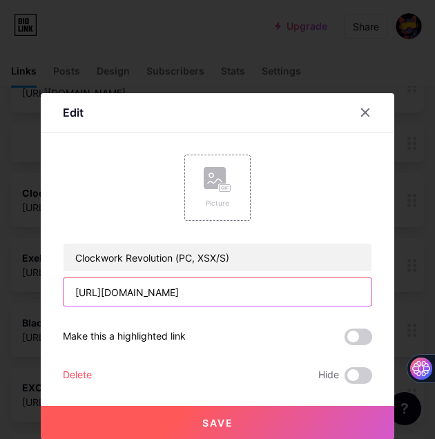
drag, startPoint x: 248, startPoint y: 290, endPoint x: 66, endPoint y: 294, distance: 182.2
click at [66, 294] on input "[URL][DOMAIN_NAME]" at bounding box center [217, 292] width 308 height 28
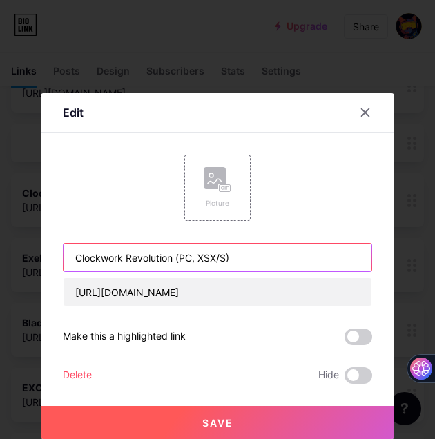
drag, startPoint x: 237, startPoint y: 257, endPoint x: 72, endPoint y: 257, distance: 164.9
click at [72, 257] on input "Clockwork Revolution (PC, XSX/S)" at bounding box center [217, 258] width 308 height 28
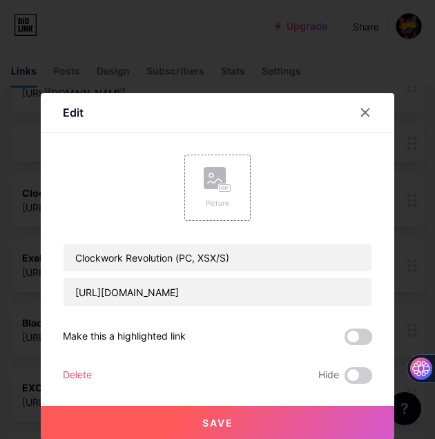
click at [80, 373] on div "Delete" at bounding box center [77, 375] width 29 height 17
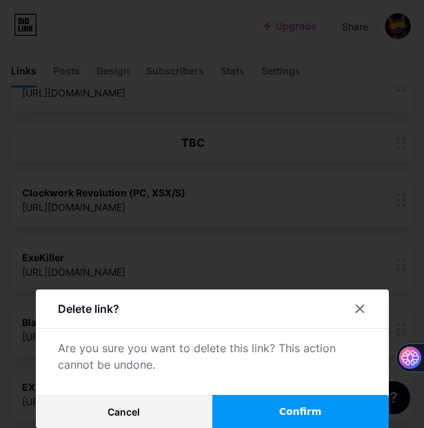
click at [285, 406] on button "Confirm" at bounding box center [301, 411] width 177 height 33
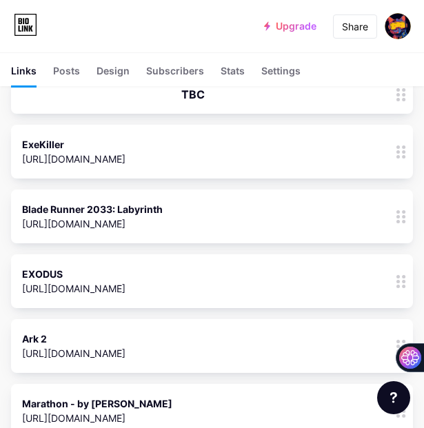
scroll to position [207, 0]
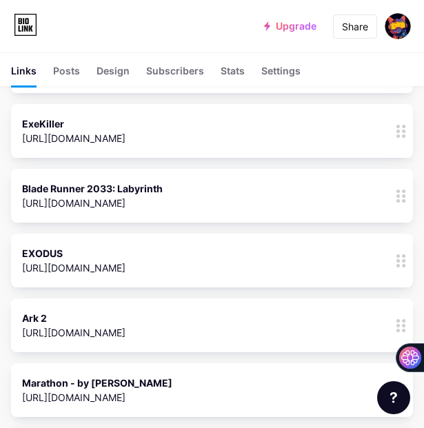
click at [191, 321] on div "Ark 2 [URL][DOMAIN_NAME] 1" at bounding box center [193, 326] width 342 height 32
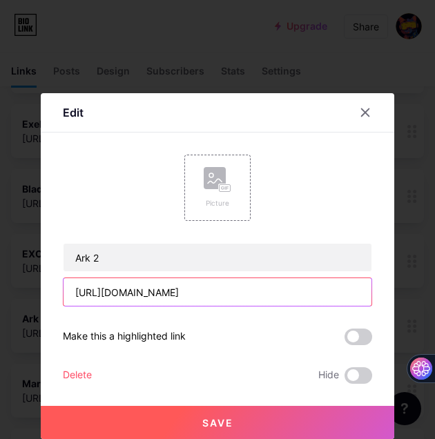
drag, startPoint x: 235, startPoint y: 290, endPoint x: 59, endPoint y: 288, distance: 176.0
click at [59, 288] on div "Edit Content YouTube Play YouTube video without leaving your page. ADD Vimeo Pl…" at bounding box center [217, 266] width 353 height 346
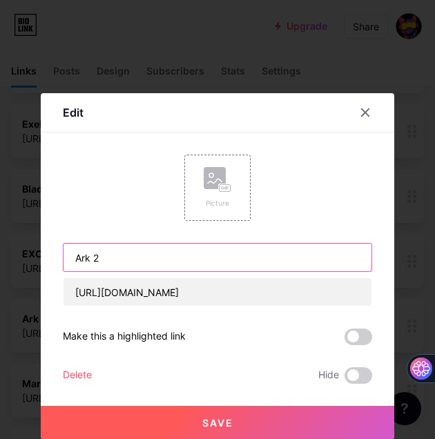
drag, startPoint x: 112, startPoint y: 258, endPoint x: 72, endPoint y: 255, distance: 40.1
click at [72, 255] on input "Ark 2" at bounding box center [217, 258] width 308 height 28
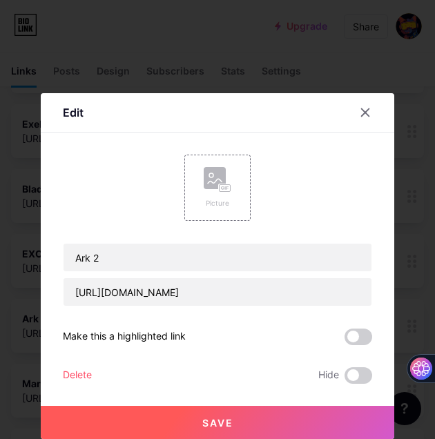
click at [87, 376] on div "Delete" at bounding box center [77, 375] width 29 height 17
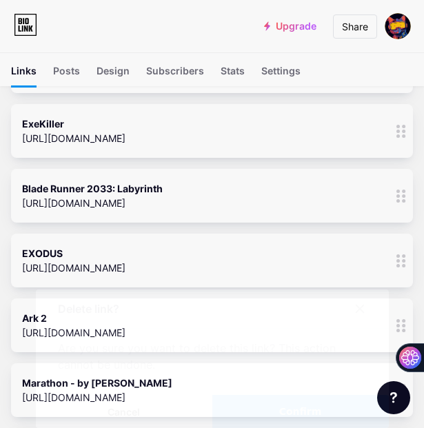
click at [334, 417] on button "Confirm" at bounding box center [301, 411] width 177 height 33
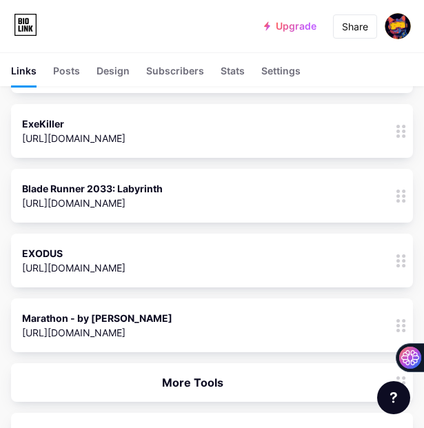
scroll to position [276, 0]
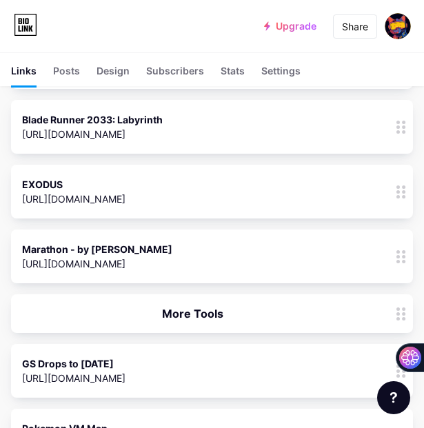
click at [235, 261] on div "Marathon - by [PERSON_NAME] [URL][DOMAIN_NAME] 1" at bounding box center [193, 257] width 342 height 32
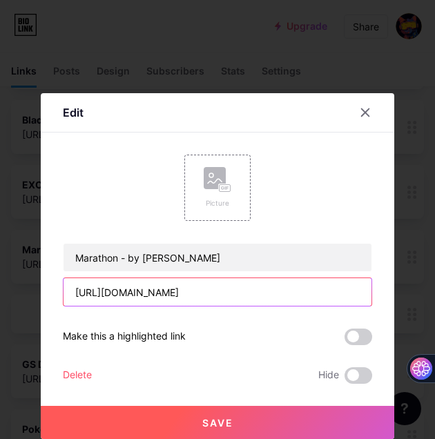
drag, startPoint x: 252, startPoint y: 292, endPoint x: 60, endPoint y: 286, distance: 191.9
click at [60, 286] on div "Edit Content YouTube Play YouTube video without leaving your page. ADD Vimeo Pl…" at bounding box center [217, 266] width 353 height 346
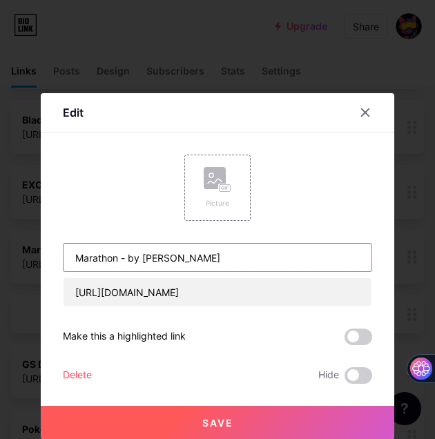
drag, startPoint x: 178, startPoint y: 258, endPoint x: 61, endPoint y: 255, distance: 117.3
click at [61, 255] on div "Edit Content YouTube Play YouTube video without leaving your page. ADD Vimeo Pl…" at bounding box center [217, 266] width 353 height 346
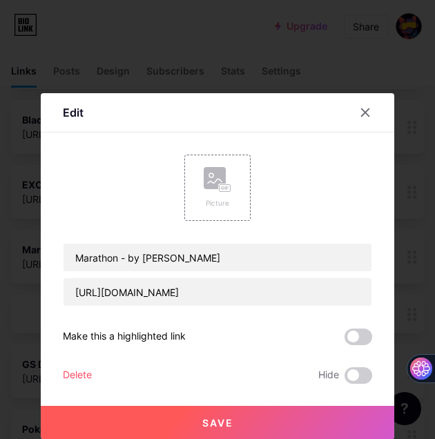
click at [82, 377] on div "Delete" at bounding box center [77, 375] width 29 height 17
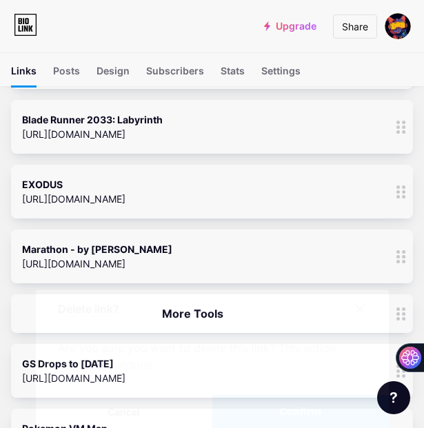
click at [309, 408] on span "Confirm" at bounding box center [300, 412] width 43 height 14
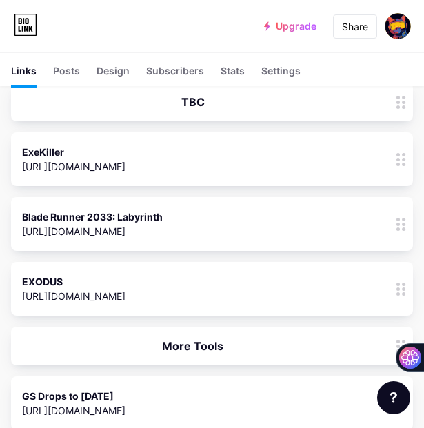
scroll to position [138, 0]
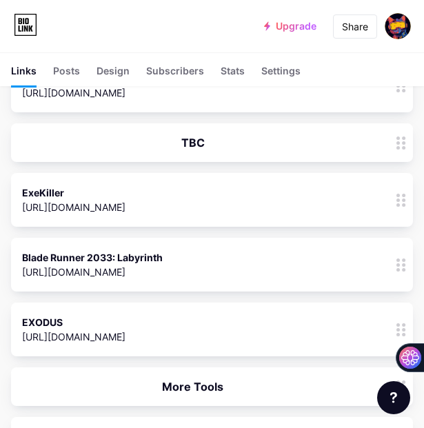
click at [126, 319] on div "EXODUS" at bounding box center [73, 322] width 103 height 14
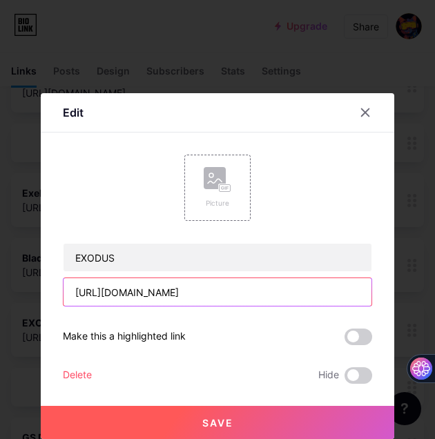
drag, startPoint x: 213, startPoint y: 292, endPoint x: 72, endPoint y: 284, distance: 141.0
click at [72, 284] on input "[URL][DOMAIN_NAME]" at bounding box center [217, 292] width 308 height 28
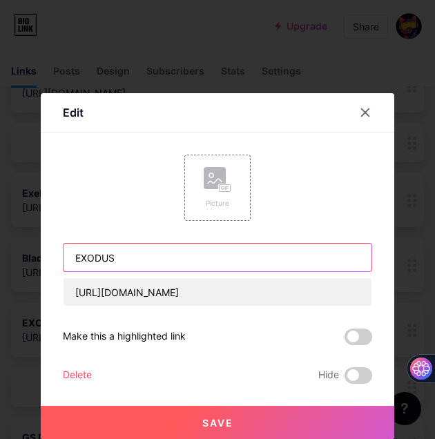
drag, startPoint x: 117, startPoint y: 262, endPoint x: 72, endPoint y: 258, distance: 44.3
click at [72, 258] on input "EXODUS" at bounding box center [217, 258] width 308 height 28
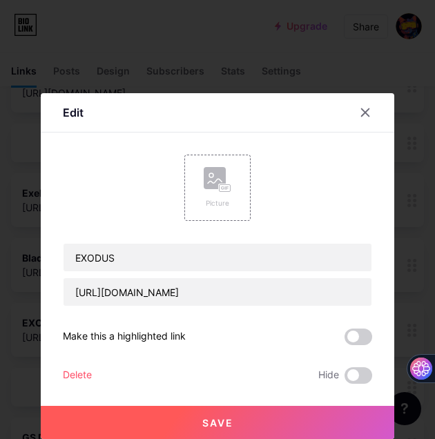
click at [88, 379] on div "Delete" at bounding box center [77, 375] width 29 height 17
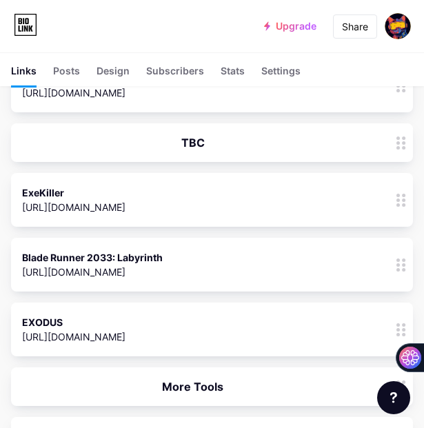
click at [319, 413] on span "Confirm" at bounding box center [300, 412] width 43 height 14
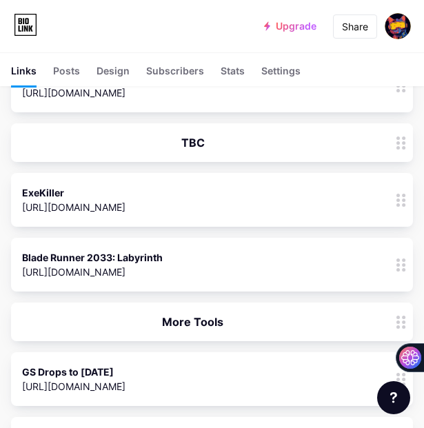
click at [218, 263] on div "Blade Runner 2033: Labyrinth [URL][DOMAIN_NAME] 0" at bounding box center [193, 265] width 342 height 32
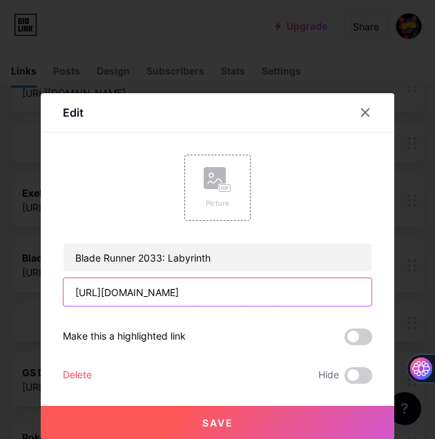
drag, startPoint x: 166, startPoint y: 294, endPoint x: 68, endPoint y: 292, distance: 98.7
click at [68, 292] on input "[URL][DOMAIN_NAME]" at bounding box center [217, 292] width 308 height 28
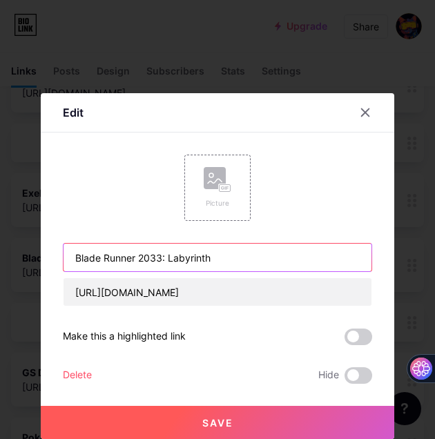
drag, startPoint x: 225, startPoint y: 257, endPoint x: 52, endPoint y: 254, distance: 173.2
click at [52, 254] on div "Edit Content YouTube Play YouTube video without leaving your page. ADD Vimeo Pl…" at bounding box center [217, 266] width 353 height 346
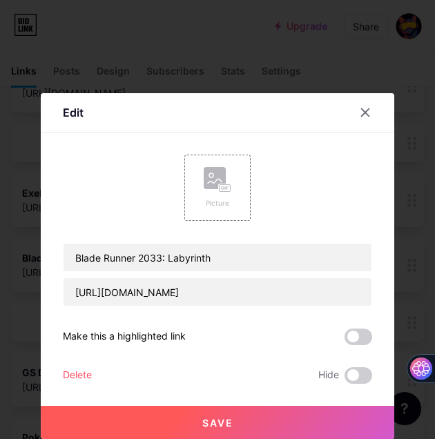
click at [79, 375] on div "Delete" at bounding box center [77, 375] width 29 height 17
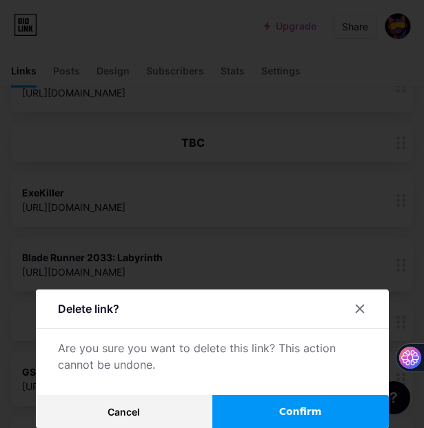
click at [335, 420] on button "Confirm" at bounding box center [301, 411] width 177 height 33
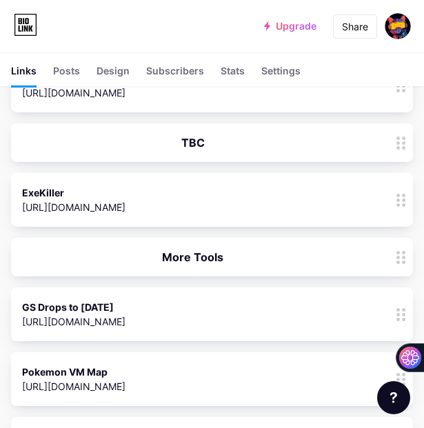
click at [182, 202] on div "ExeKiller [URL][DOMAIN_NAME] 0" at bounding box center [193, 200] width 342 height 32
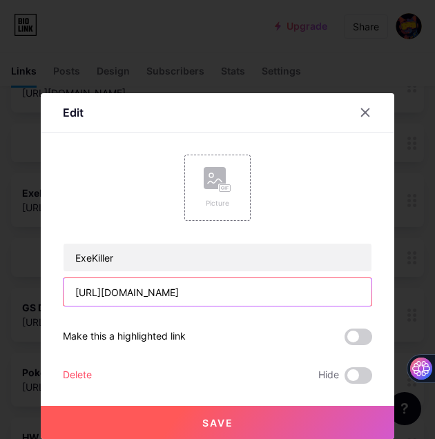
drag, startPoint x: 238, startPoint y: 296, endPoint x: 35, endPoint y: 273, distance: 204.1
click at [39, 275] on div "Edit Content YouTube Play YouTube video without leaving your page. ADD Vimeo Pl…" at bounding box center [217, 219] width 435 height 439
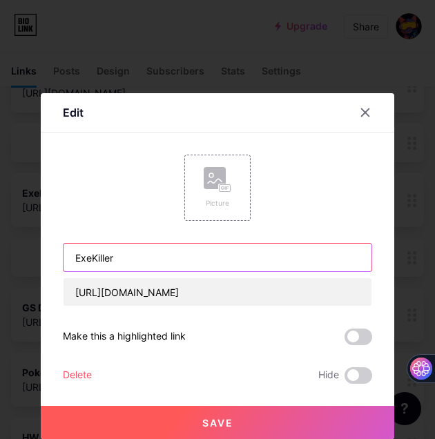
drag, startPoint x: 139, startPoint y: 262, endPoint x: 57, endPoint y: 256, distance: 83.0
click at [57, 256] on div "Edit Content YouTube Play YouTube video without leaving your page. ADD Vimeo Pl…" at bounding box center [217, 266] width 353 height 346
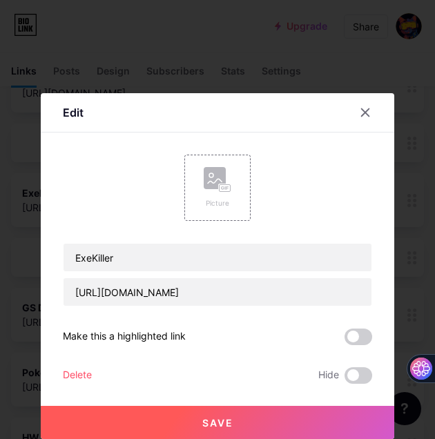
click at [85, 373] on div "Delete" at bounding box center [77, 375] width 29 height 17
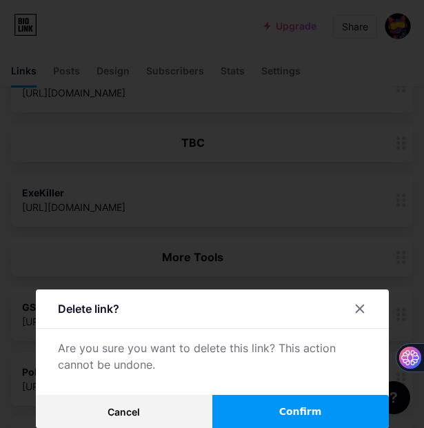
click at [286, 406] on button "Confirm" at bounding box center [301, 411] width 177 height 33
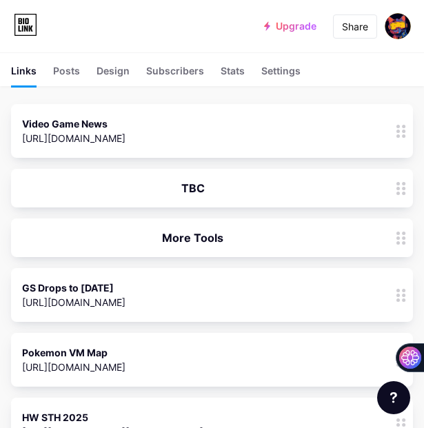
scroll to position [69, 0]
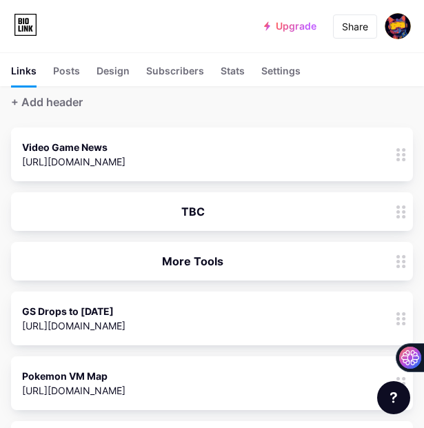
click at [189, 206] on div "TBC" at bounding box center [193, 212] width 342 height 17
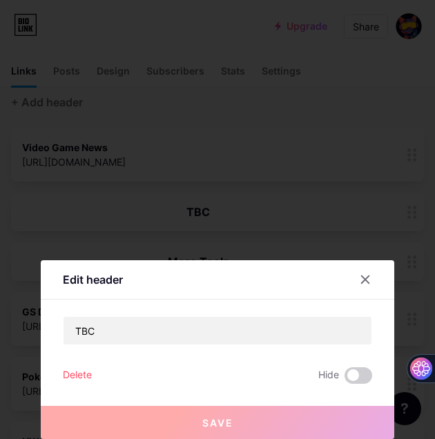
click at [79, 376] on div "Delete" at bounding box center [77, 375] width 29 height 17
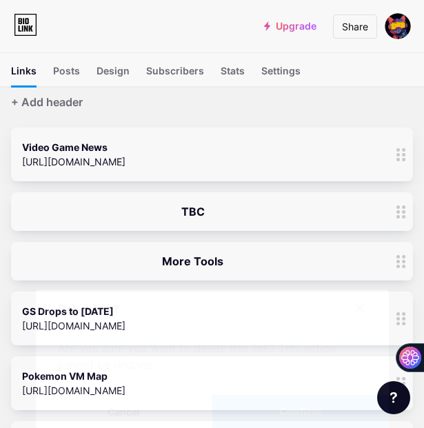
click at [308, 417] on span "Confirm" at bounding box center [300, 412] width 43 height 14
